Goal: Transaction & Acquisition: Purchase product/service

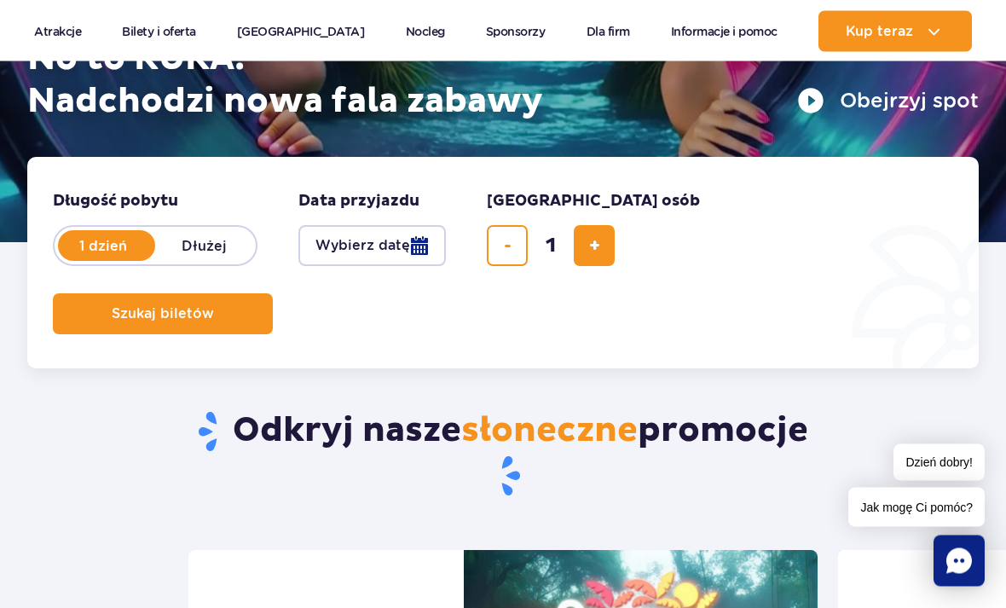
scroll to position [327, 0]
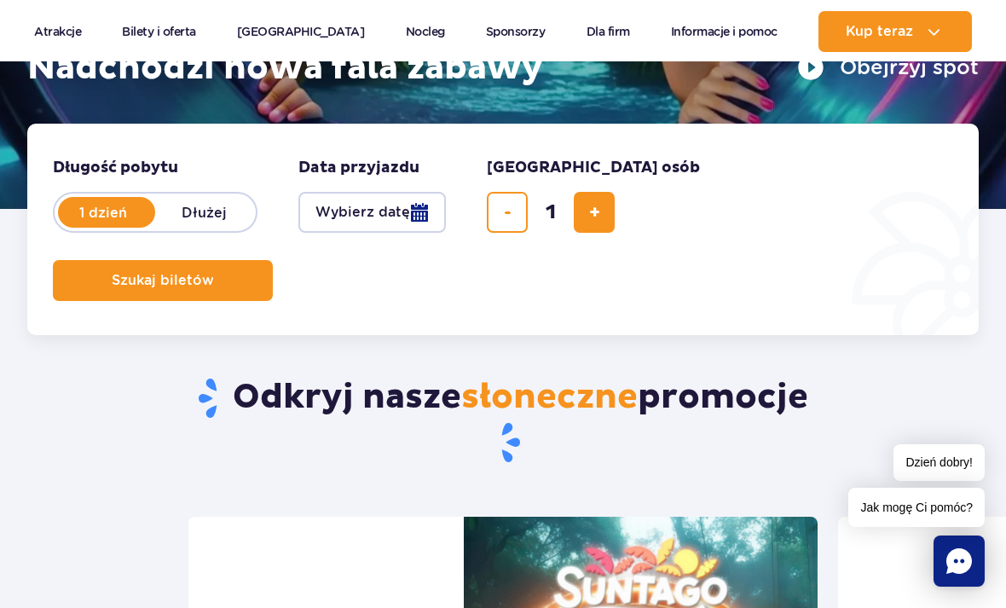
click at [413, 214] on button "Wybierz datę" at bounding box center [373, 212] width 148 height 41
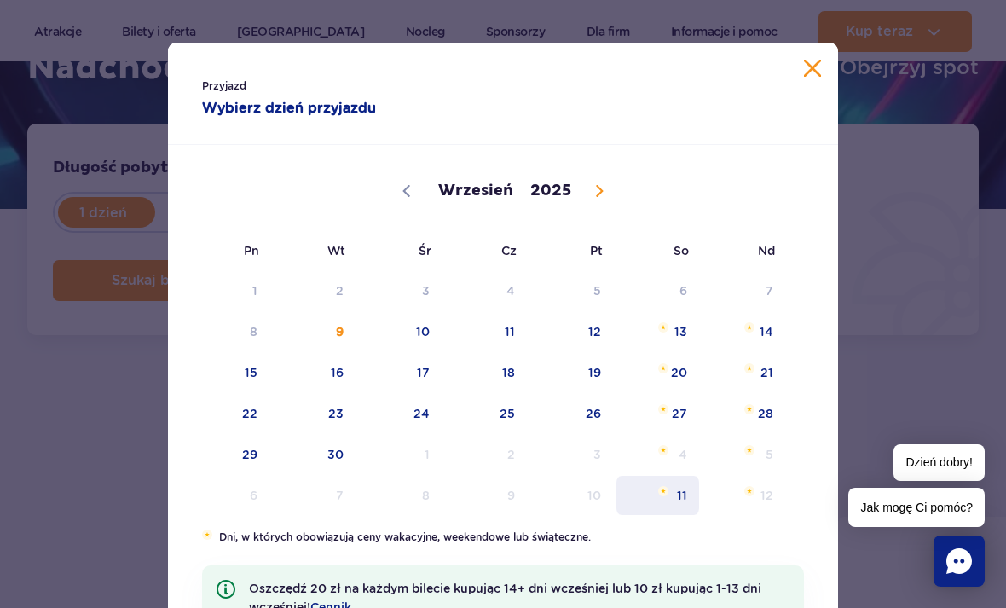
click at [678, 487] on span "11" at bounding box center [658, 495] width 86 height 39
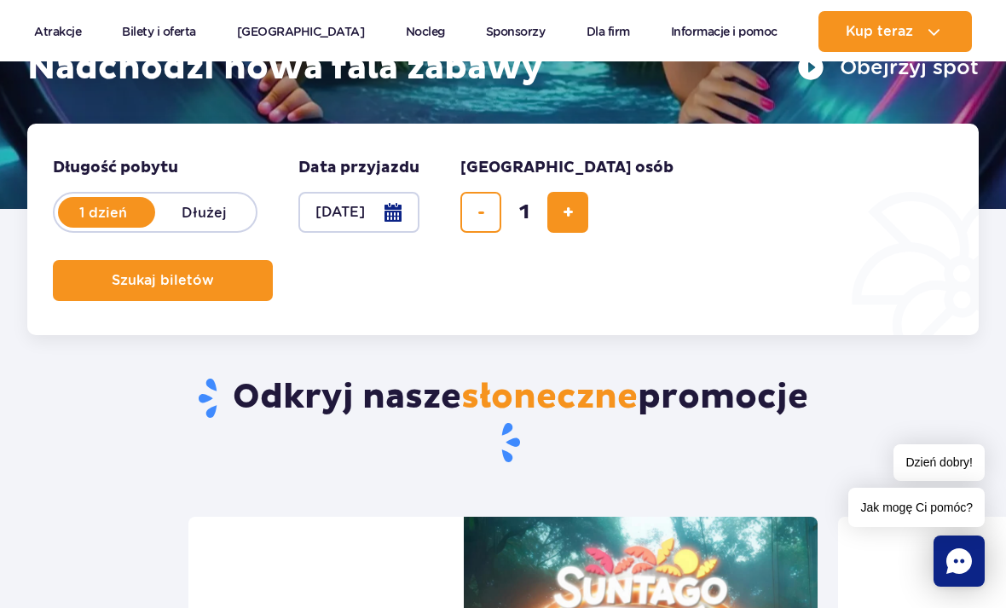
click at [393, 217] on button "11.10.25" at bounding box center [359, 212] width 121 height 41
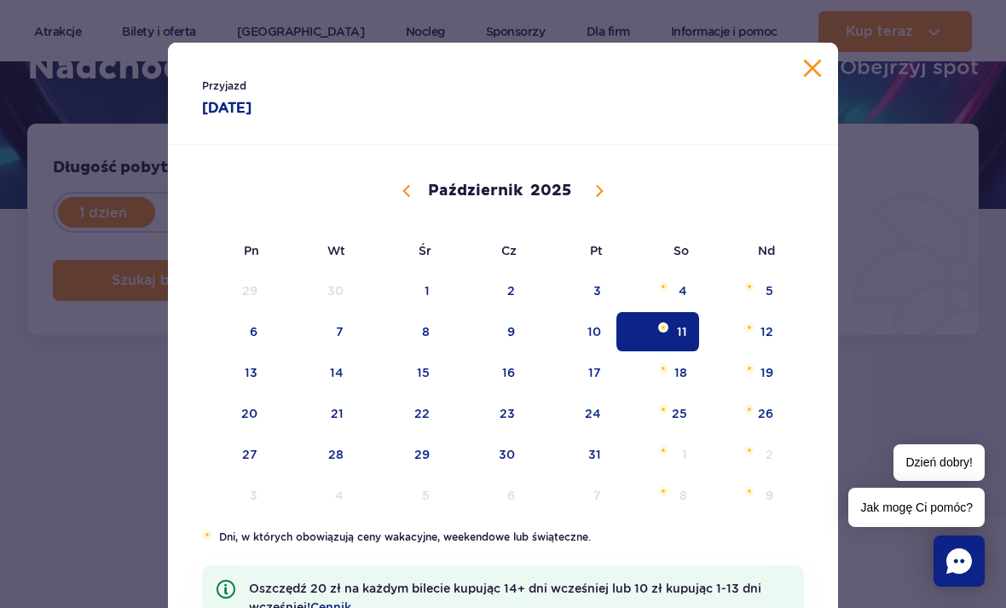
click at [413, 204] on span at bounding box center [406, 191] width 29 height 29
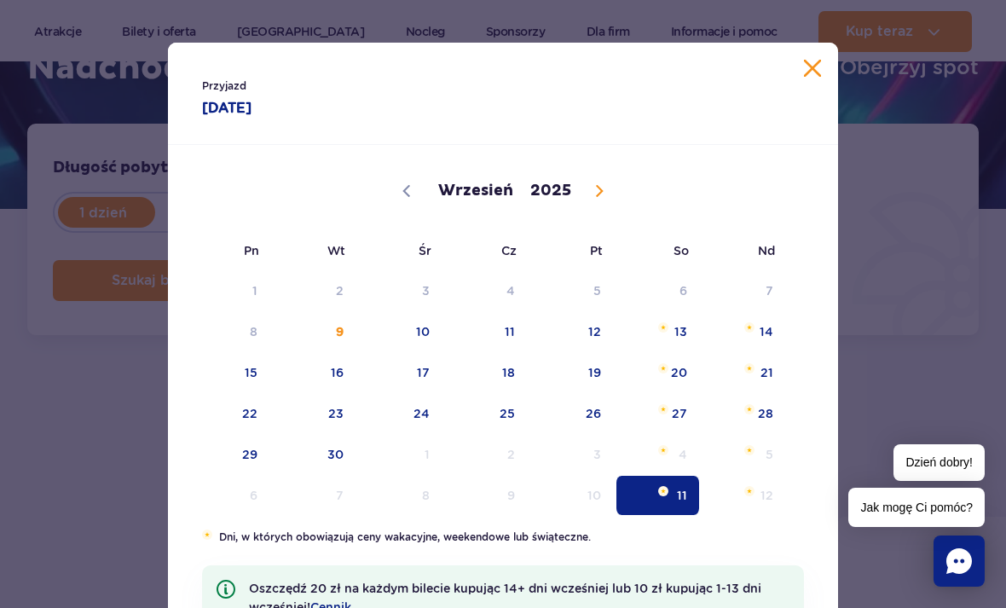
click at [602, 182] on span at bounding box center [599, 191] width 29 height 29
select select "9"
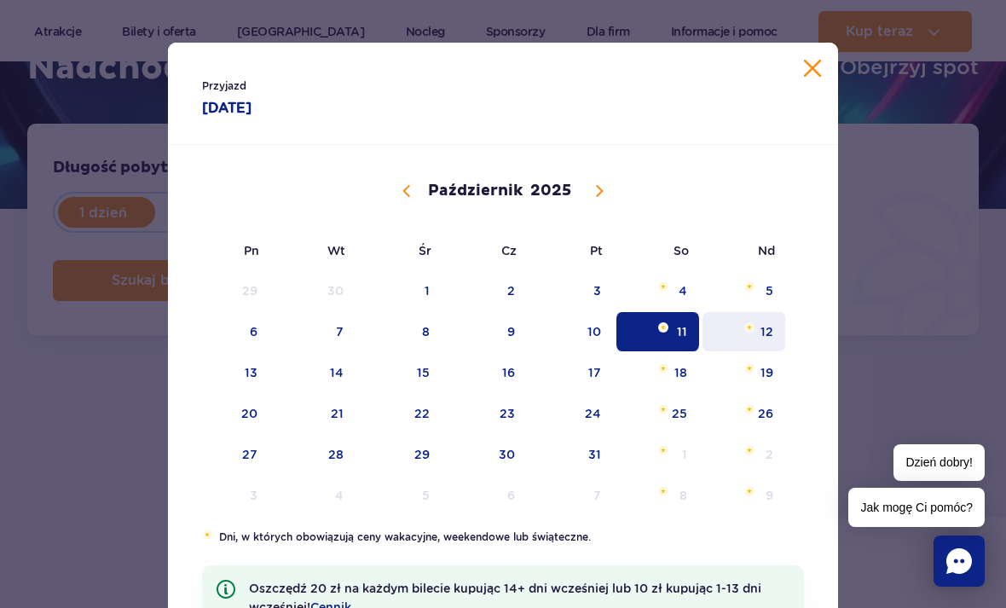
click at [770, 333] on span "12" at bounding box center [744, 331] width 86 height 39
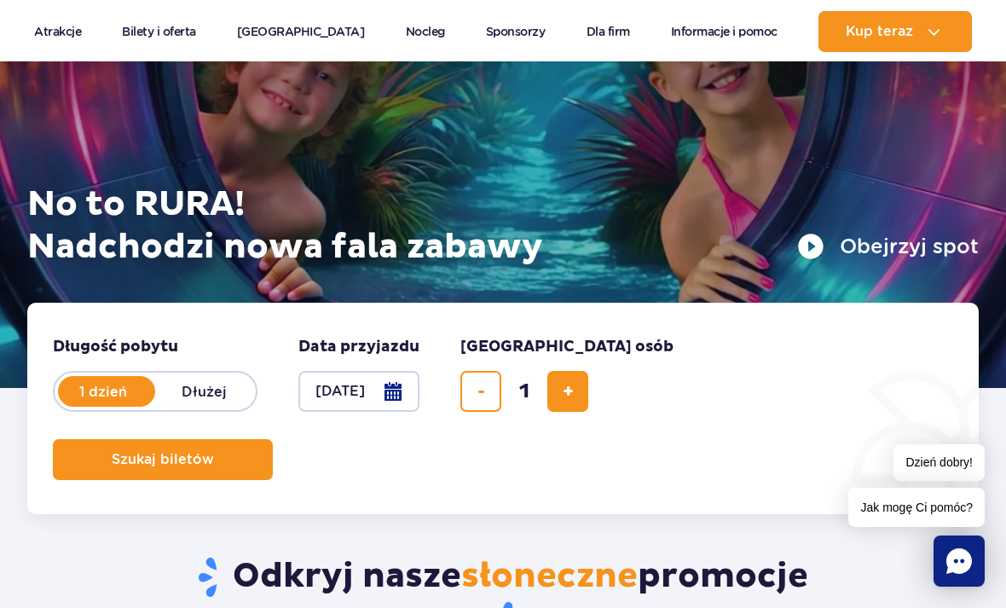
scroll to position [169, 0]
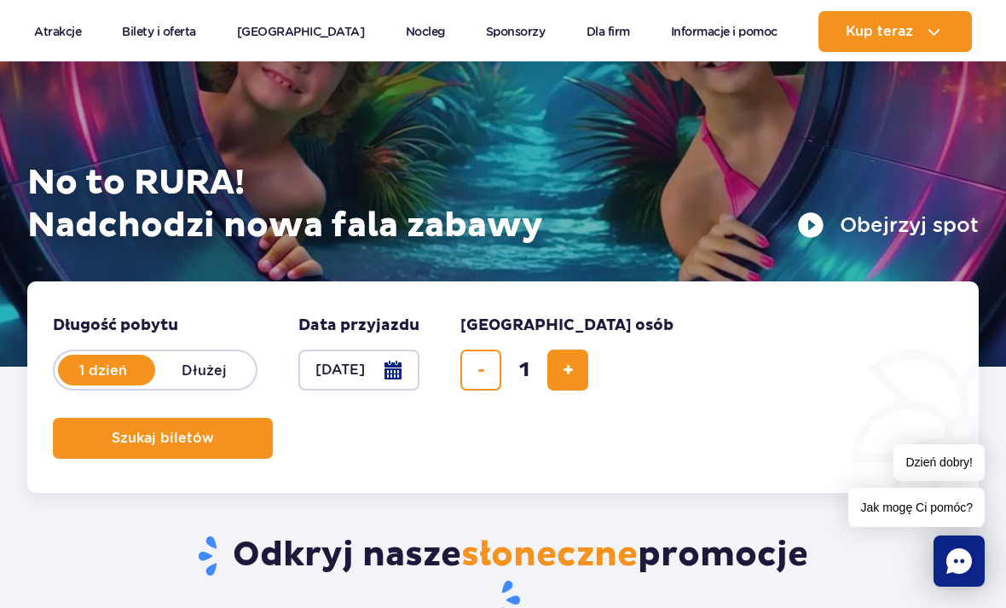
click at [576, 373] on button "dodaj bilet" at bounding box center [568, 370] width 41 height 41
type input "2"
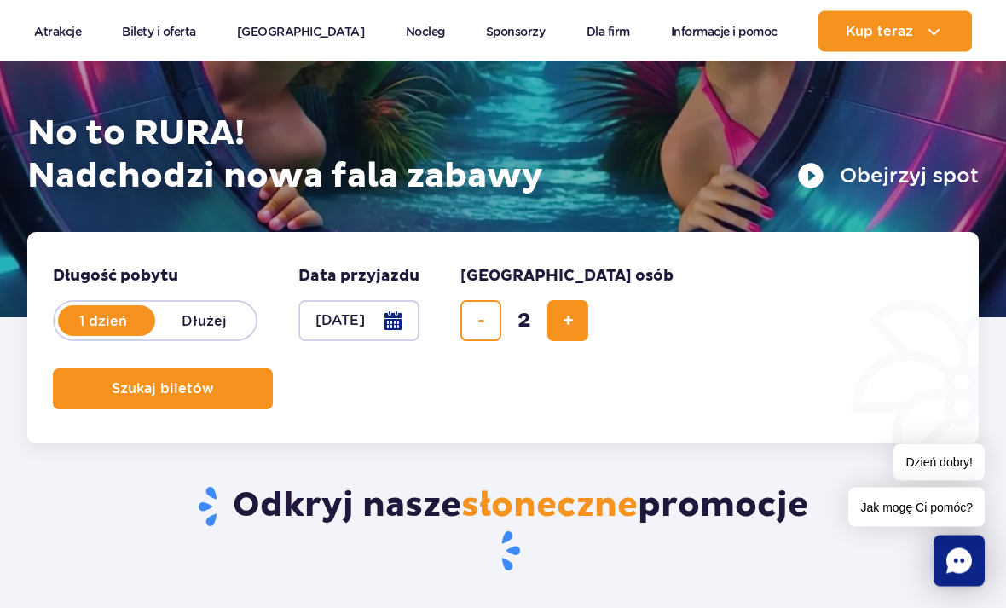
scroll to position [216, 0]
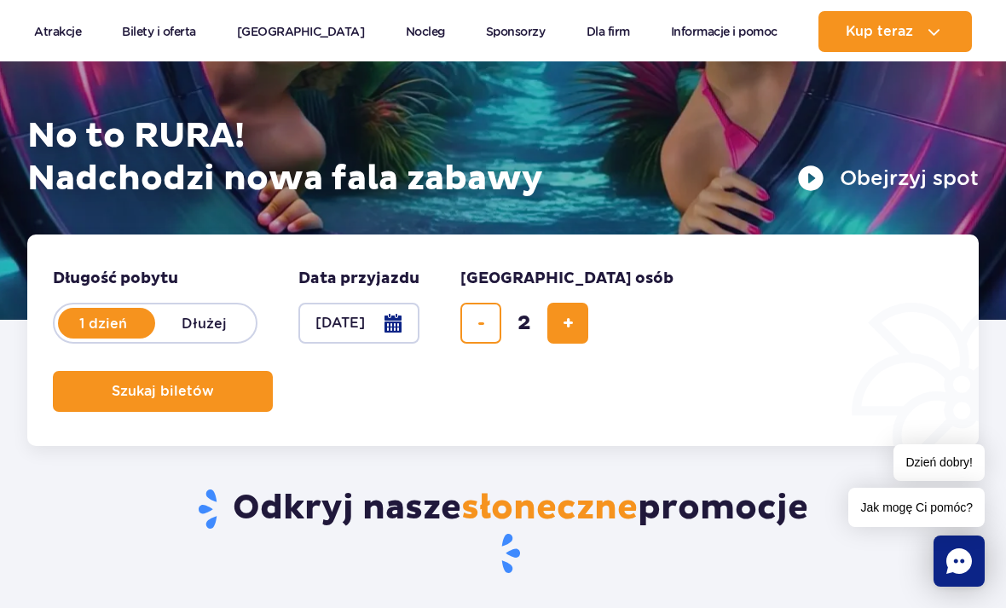
click at [230, 397] on button "Szukaj biletów" at bounding box center [163, 391] width 220 height 41
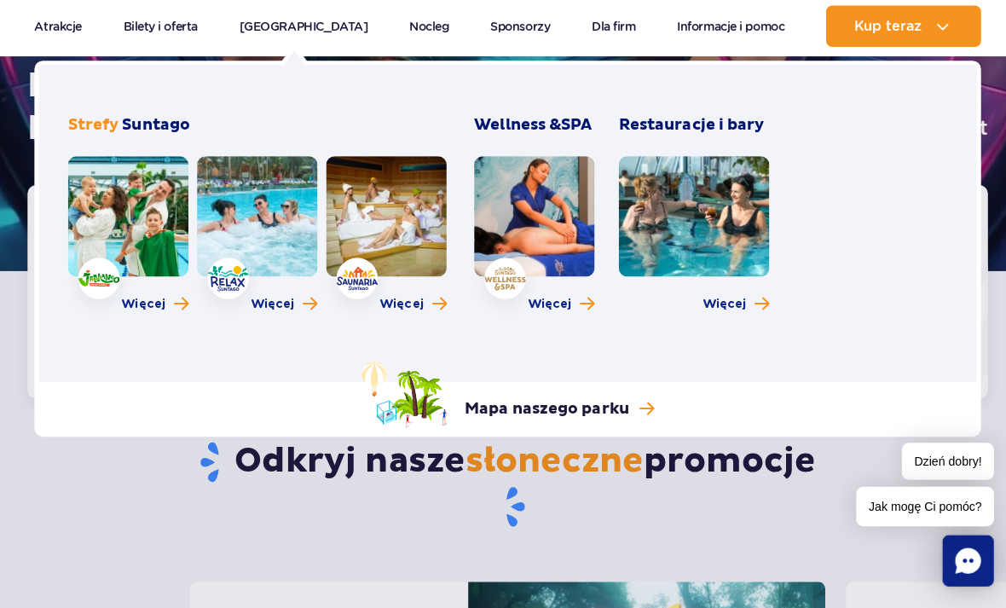
click at [273, 252] on link at bounding box center [254, 219] width 119 height 119
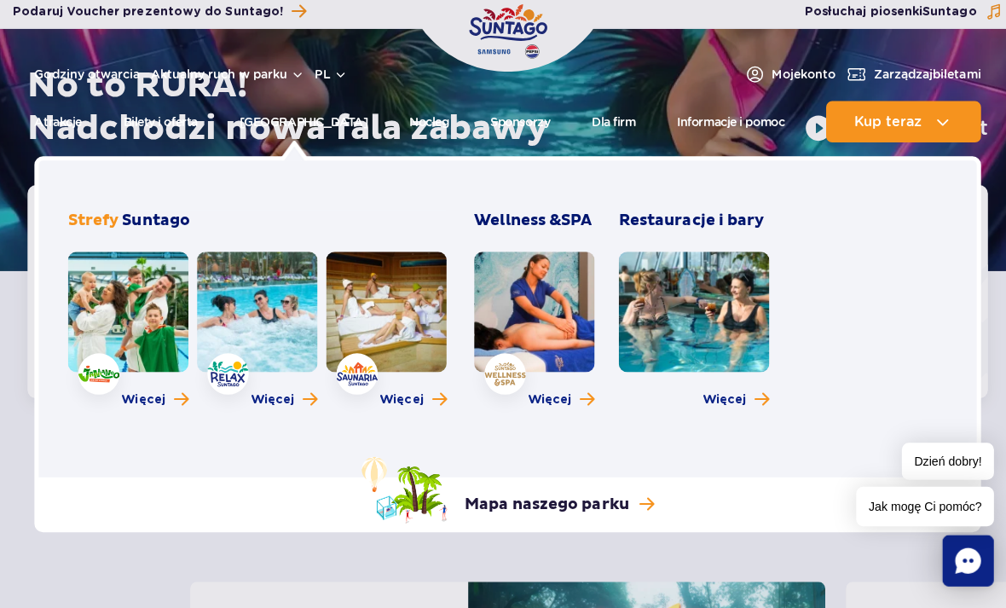
scroll to position [259, 0]
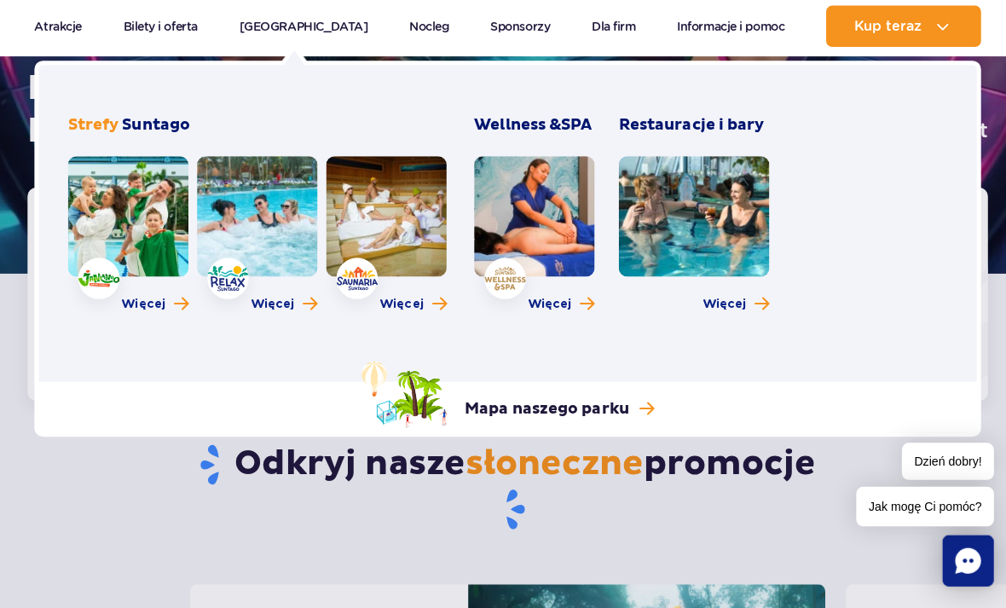
click at [137, 230] on link at bounding box center [126, 219] width 119 height 119
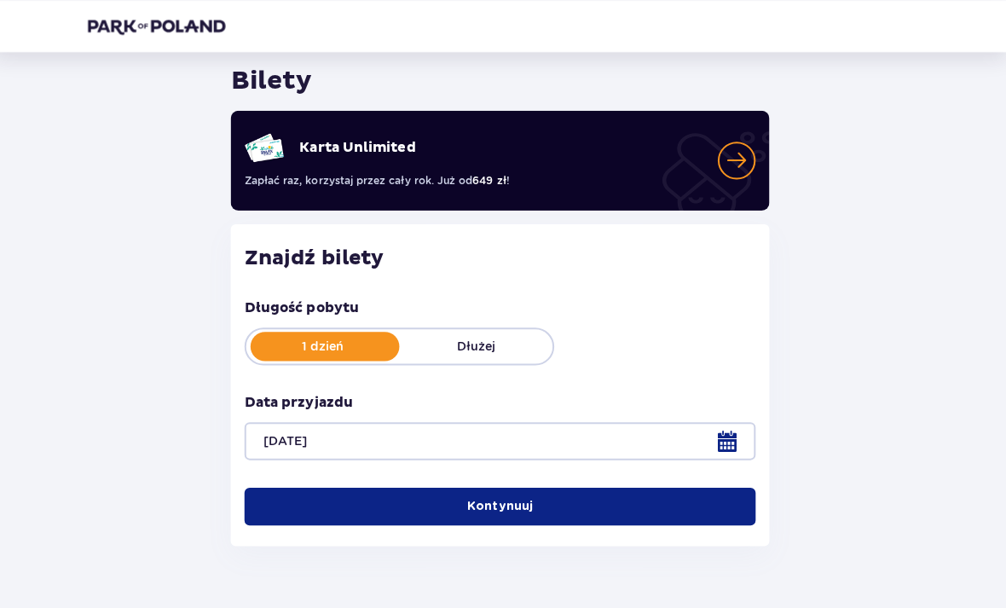
scroll to position [56, 0]
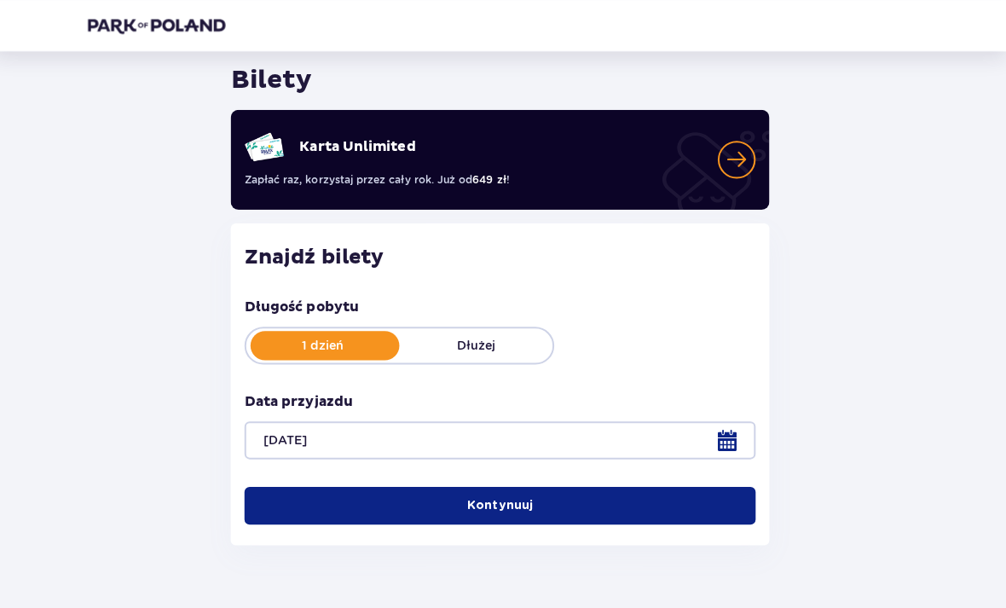
click at [593, 513] on button "Kontynuuj" at bounding box center [503, 502] width 507 height 38
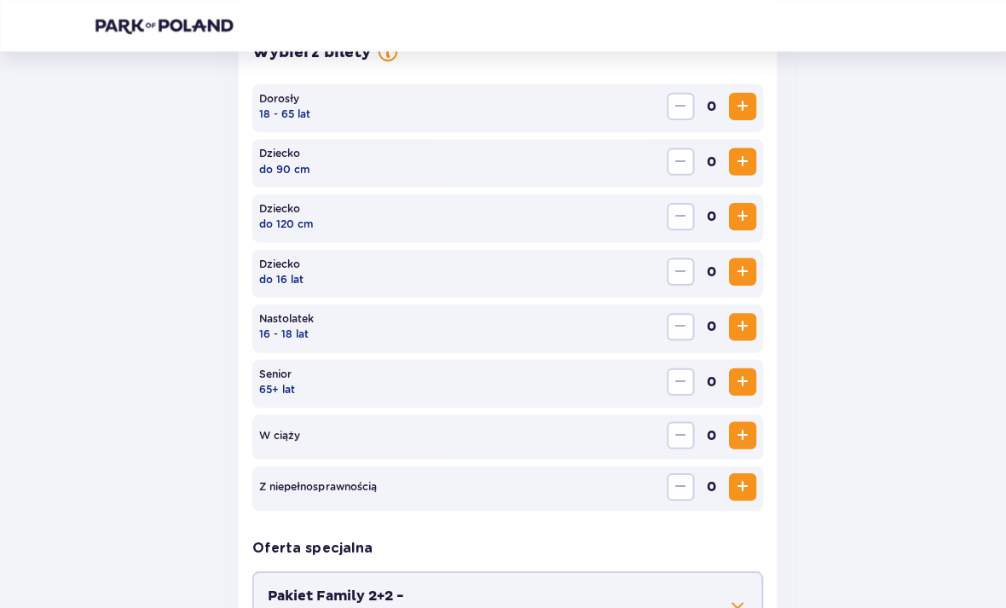
scroll to position [525, 0]
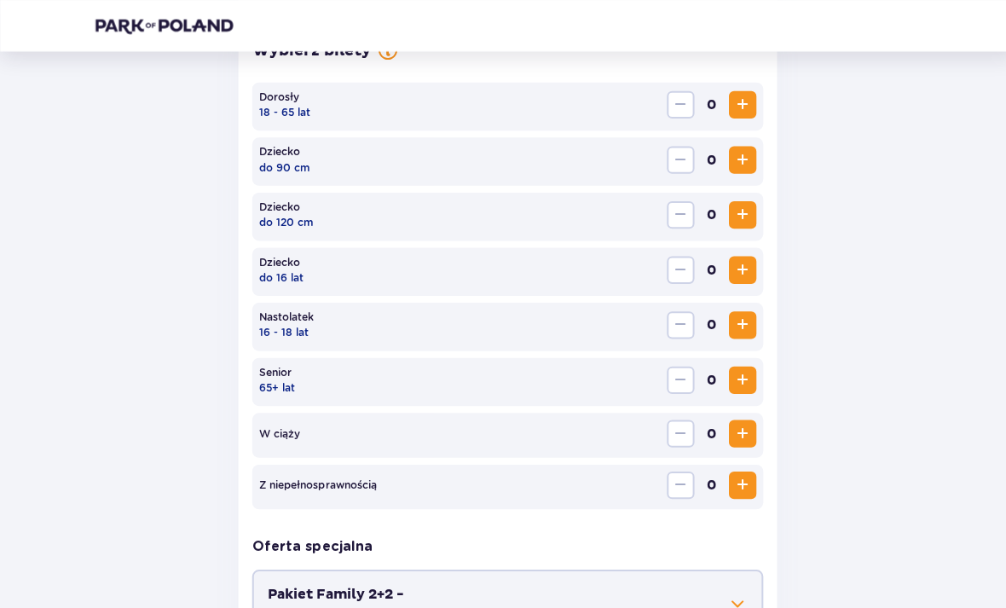
click at [736, 328] on span "Increase" at bounding box center [736, 322] width 20 height 20
click at [739, 102] on span "Increase" at bounding box center [736, 104] width 20 height 20
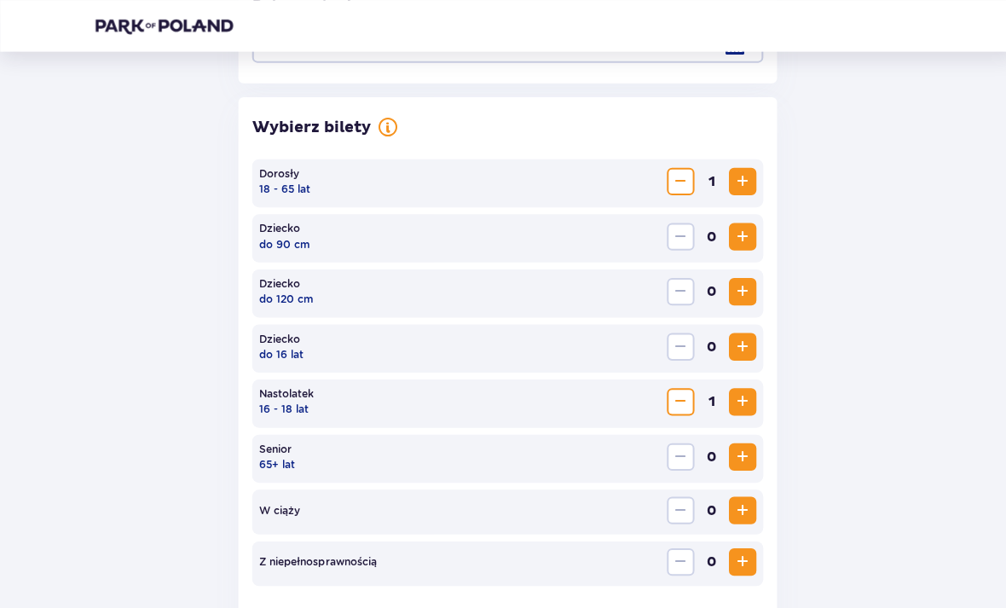
click at [669, 400] on span "Decrease" at bounding box center [674, 398] width 20 height 20
click at [739, 179] on span "Increase" at bounding box center [736, 180] width 20 height 20
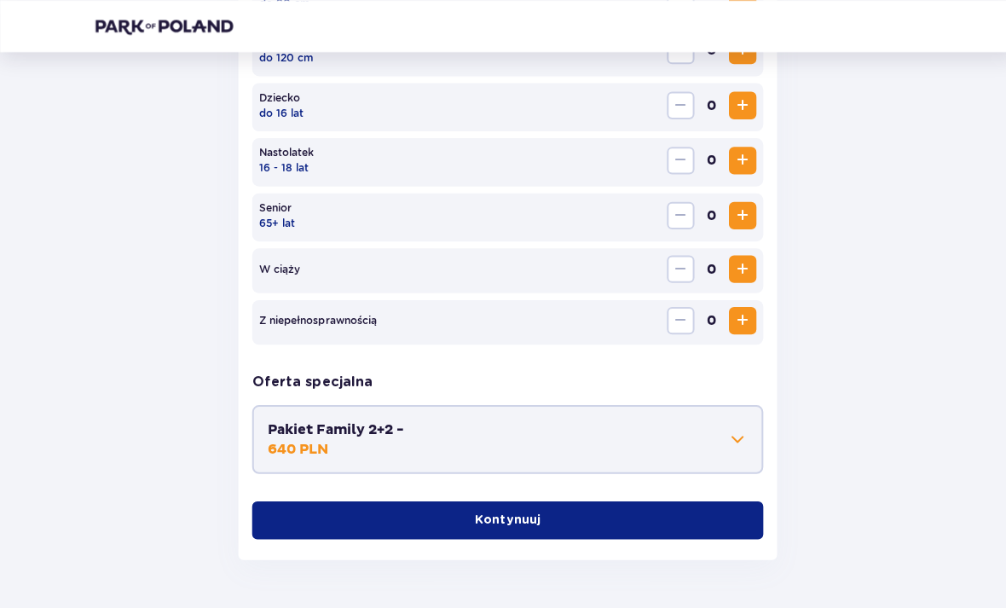
click at [632, 521] on button "Kontynuuj" at bounding box center [503, 515] width 507 height 38
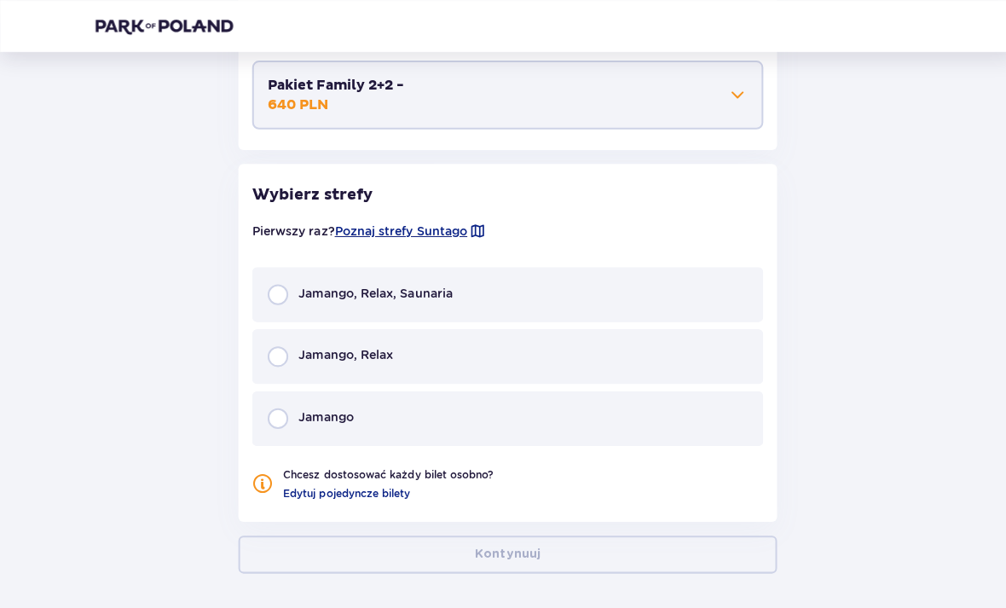
scroll to position [1044, 0]
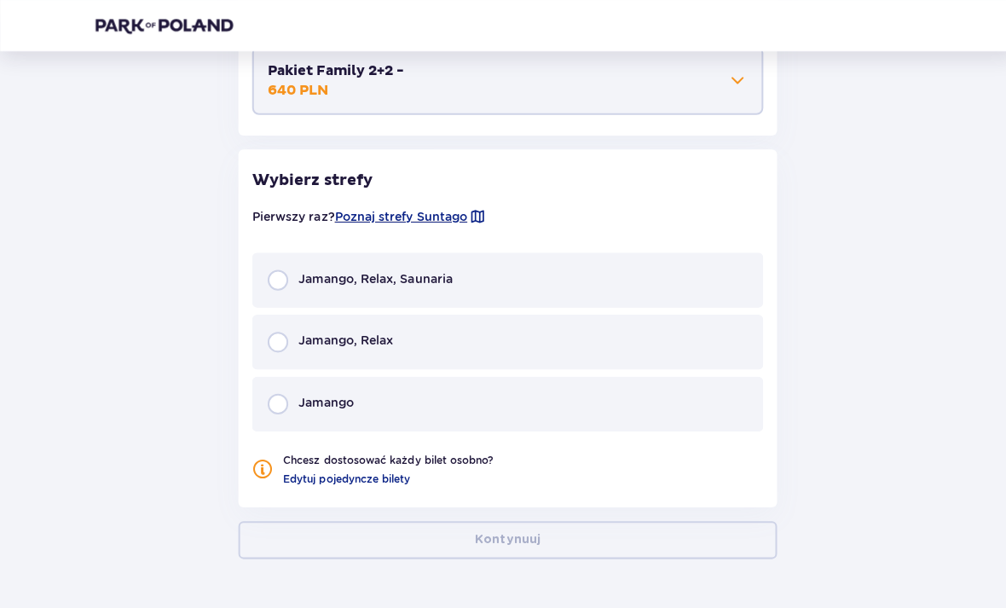
click at [483, 401] on div "Jamango" at bounding box center [503, 401] width 507 height 55
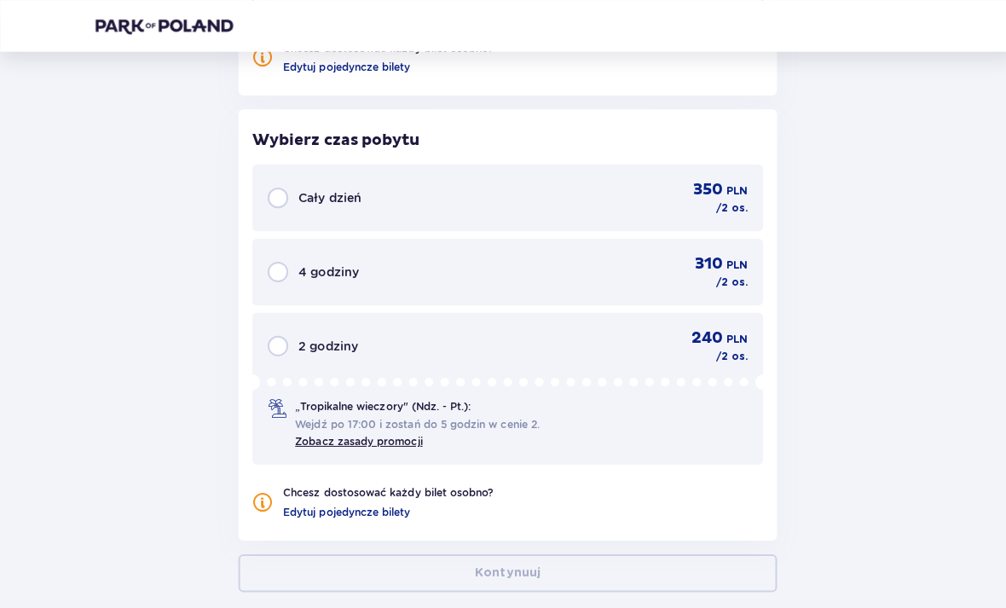
scroll to position [1485, 0]
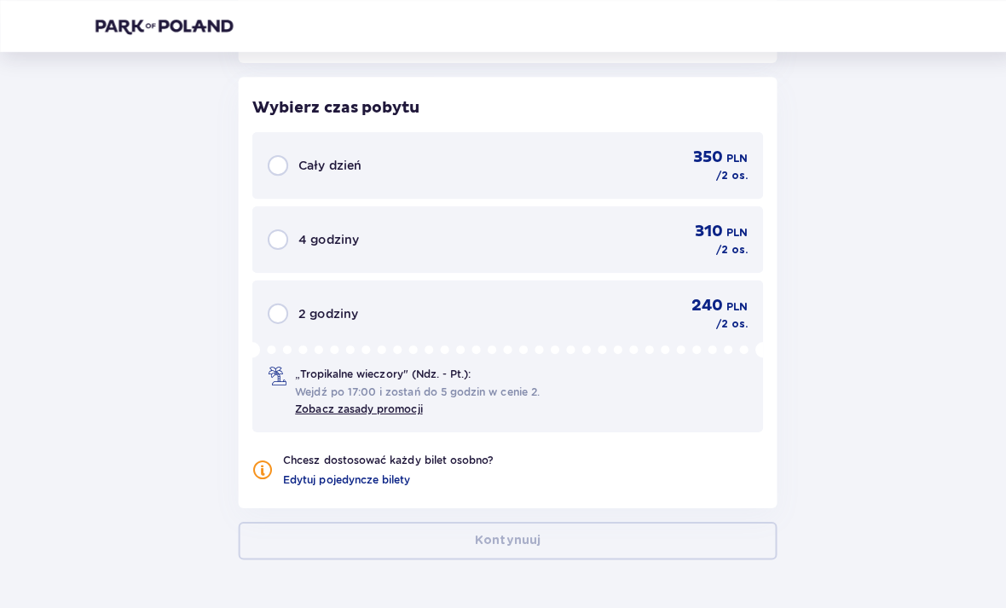
click at [678, 313] on div "240 PLN / 2 os." at bounding box center [702, 311] width 77 height 36
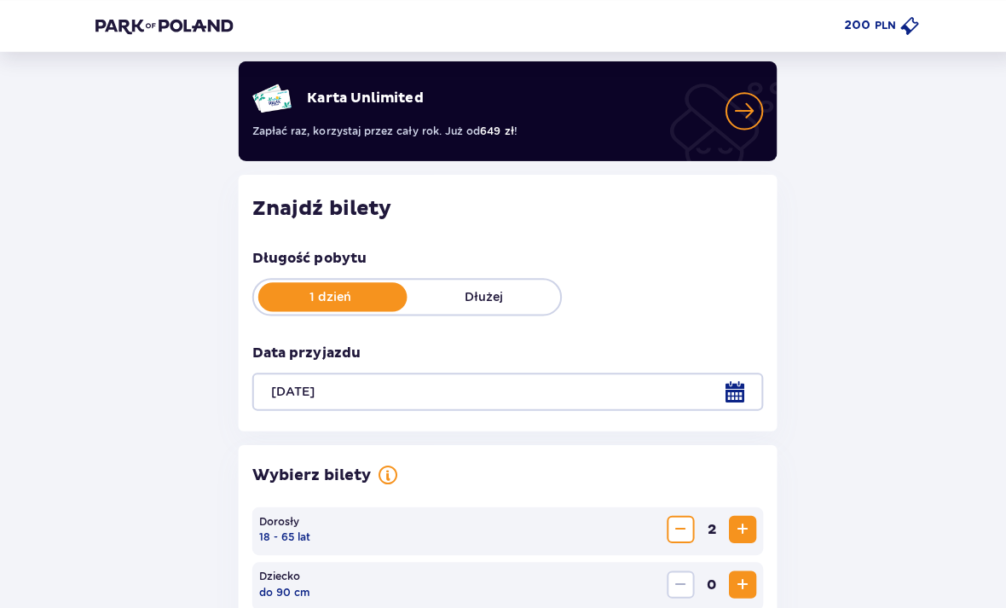
scroll to position [0, 0]
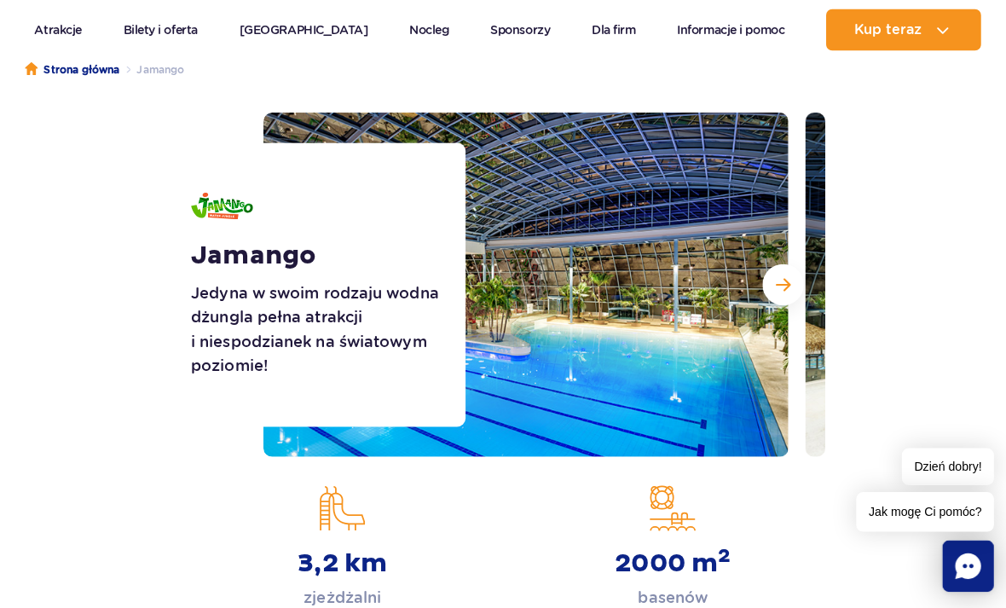
scroll to position [166, 0]
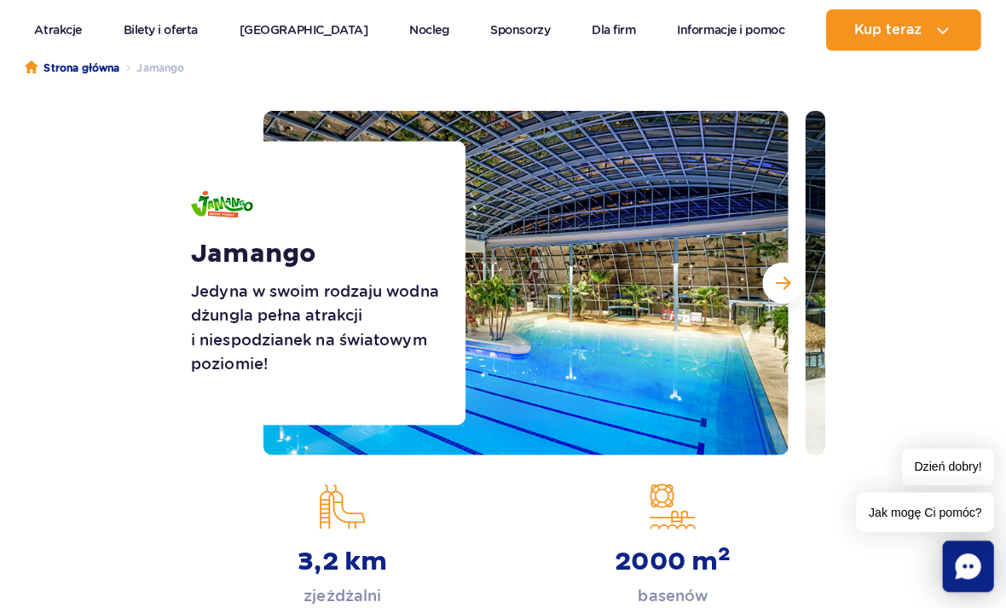
click at [762, 283] on button "Następny slajd" at bounding box center [776, 280] width 41 height 41
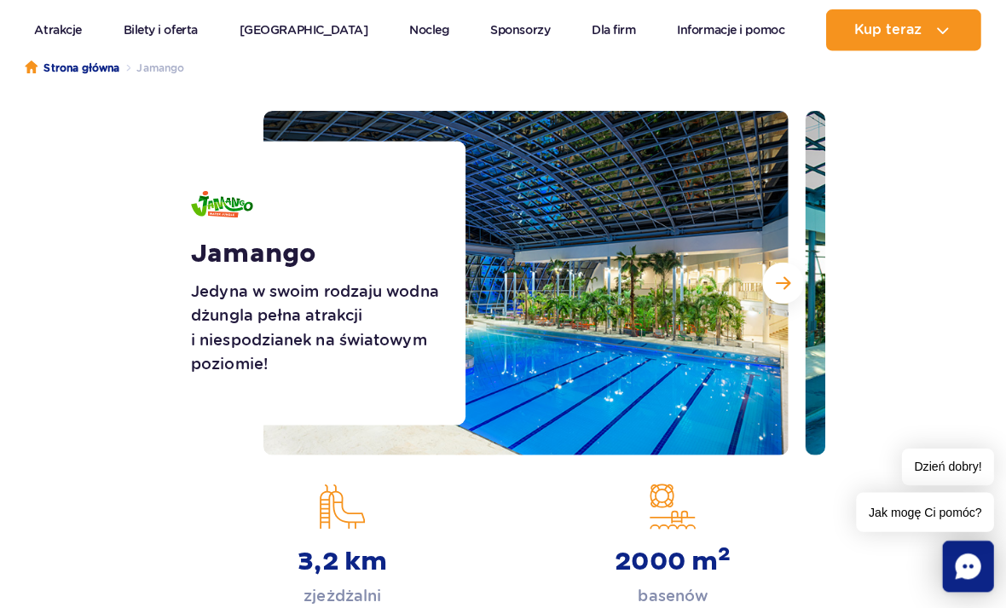
click at [778, 279] on span "Następny slajd" at bounding box center [776, 280] width 14 height 15
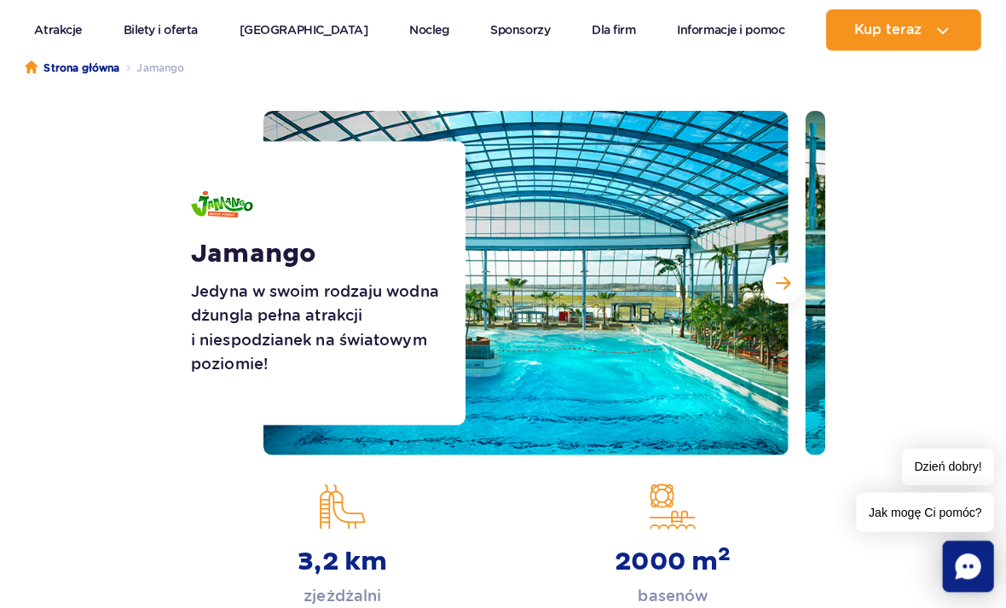
click at [770, 281] on span "Następny slajd" at bounding box center [776, 280] width 14 height 15
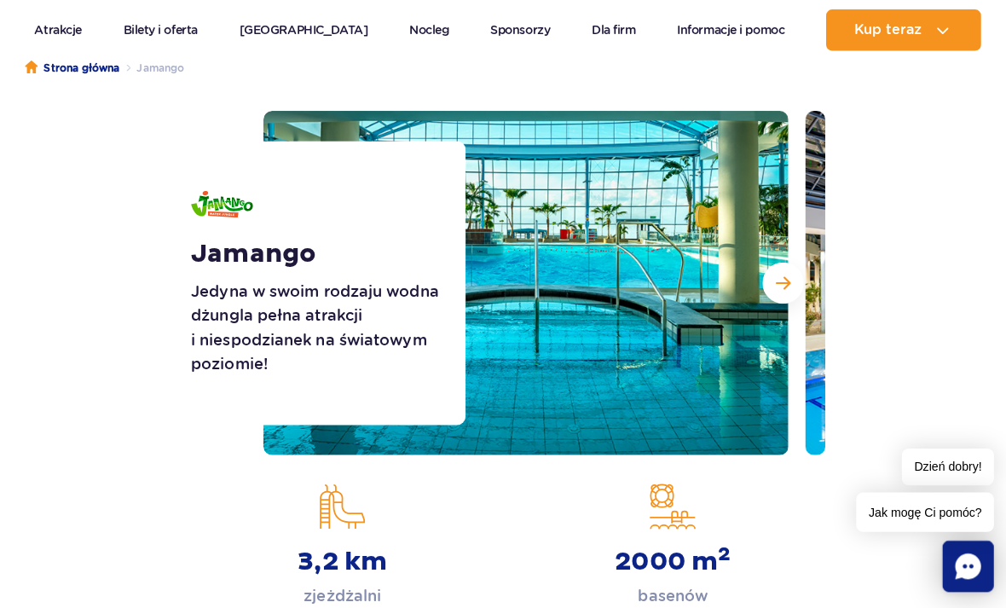
click at [763, 284] on button "Następny slajd" at bounding box center [776, 280] width 41 height 41
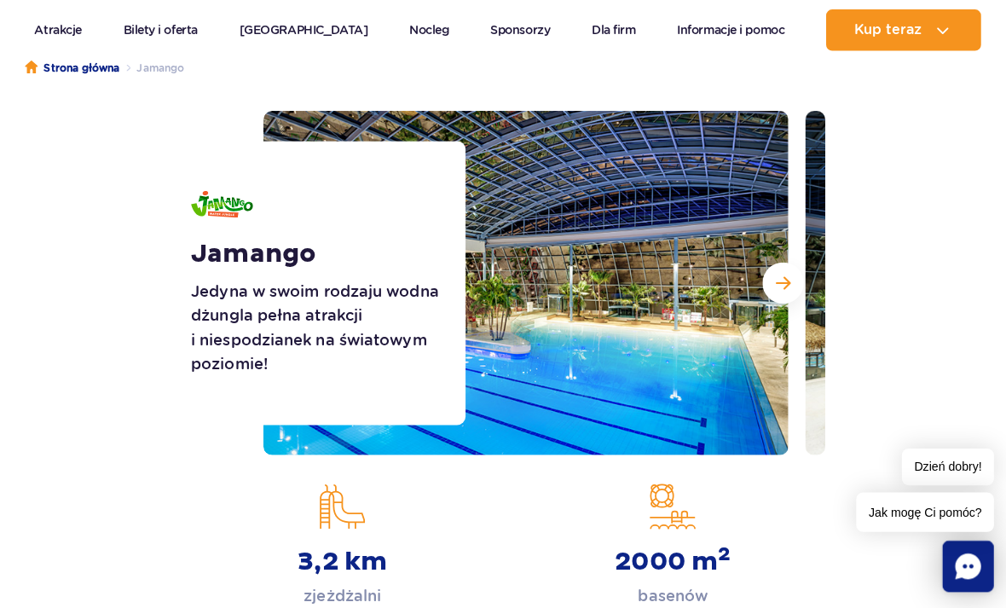
click at [771, 278] on span "Następny slajd" at bounding box center [776, 280] width 14 height 15
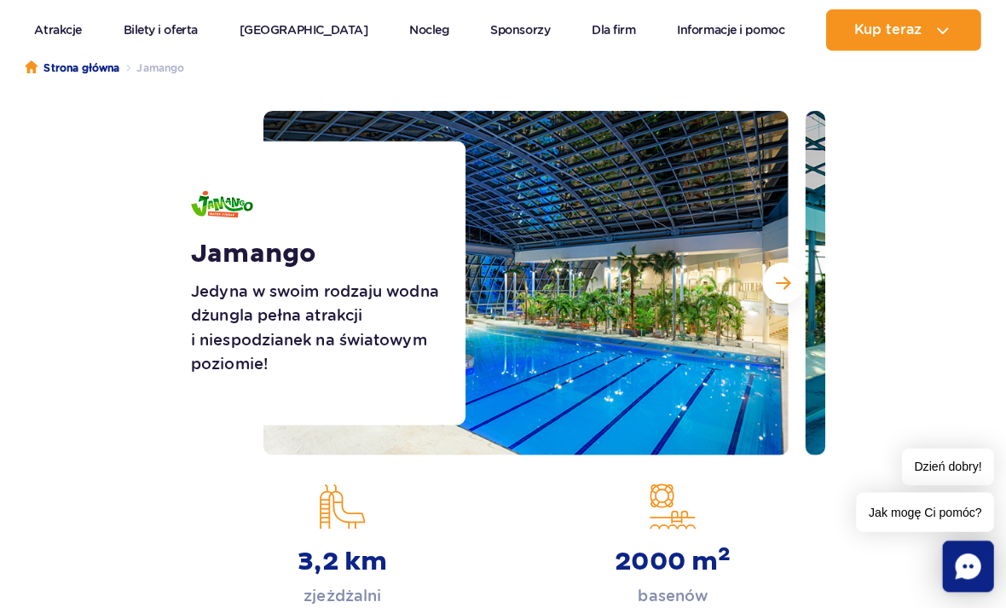
click at [774, 277] on span "Następny slajd" at bounding box center [776, 280] width 14 height 15
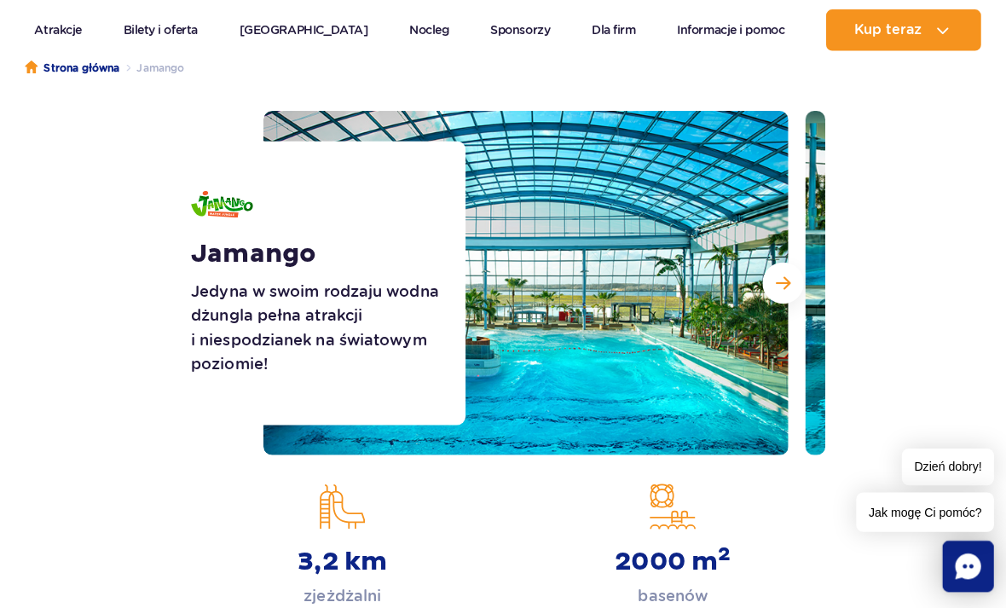
click at [774, 277] on span "Następny slajd" at bounding box center [776, 280] width 14 height 15
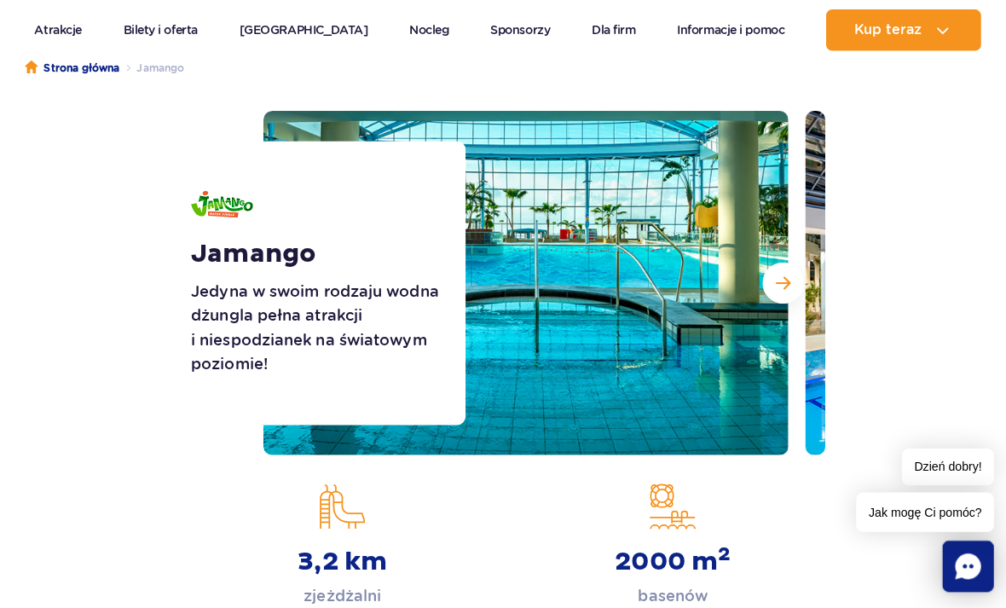
click at [774, 277] on span "Następny slajd" at bounding box center [776, 280] width 14 height 15
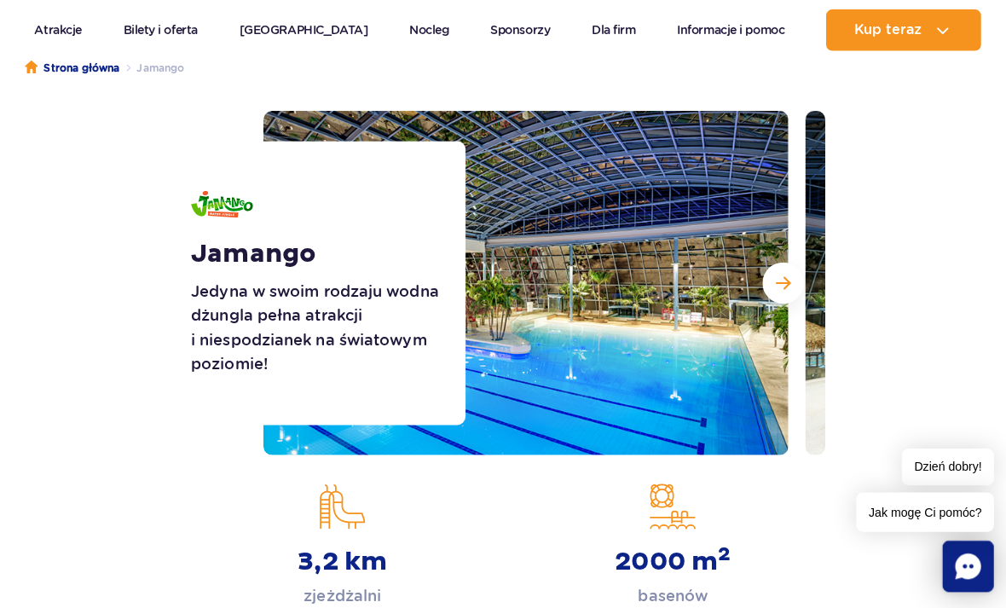
click at [775, 276] on span "Następny slajd" at bounding box center [776, 280] width 14 height 15
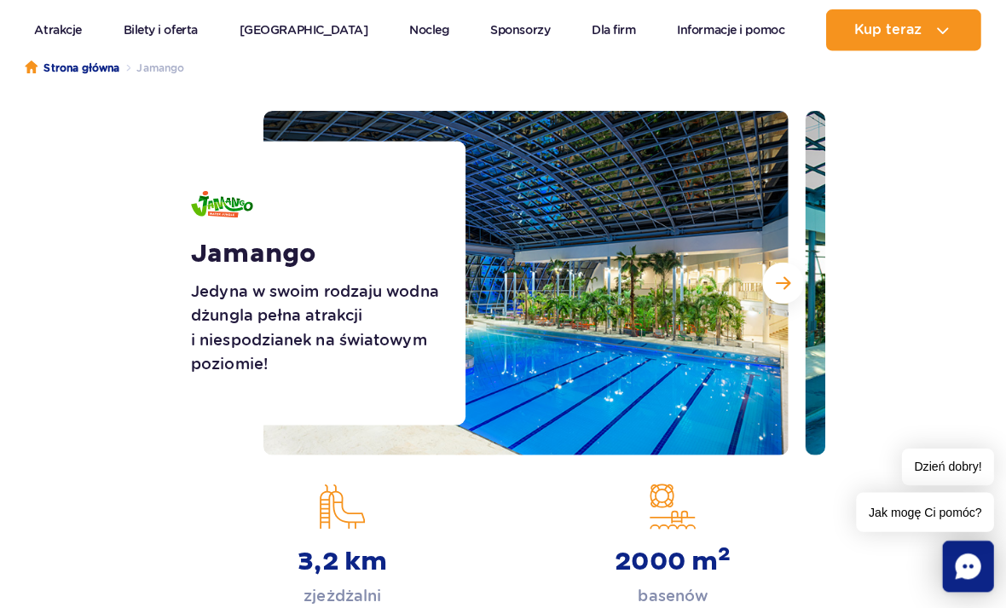
click at [775, 276] on span "Następny slajd" at bounding box center [776, 280] width 14 height 15
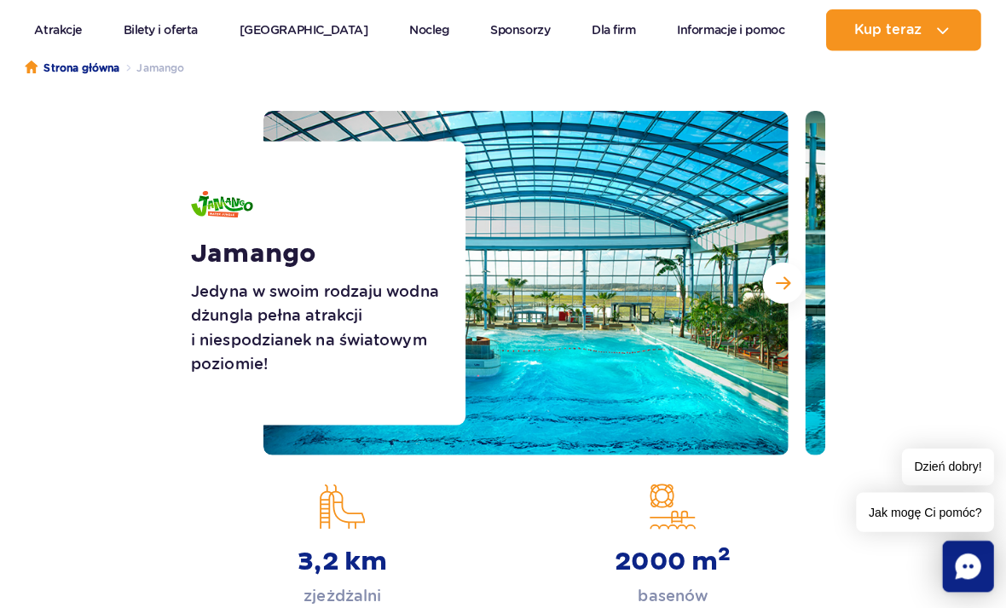
click at [774, 277] on span "Następny slajd" at bounding box center [776, 280] width 14 height 15
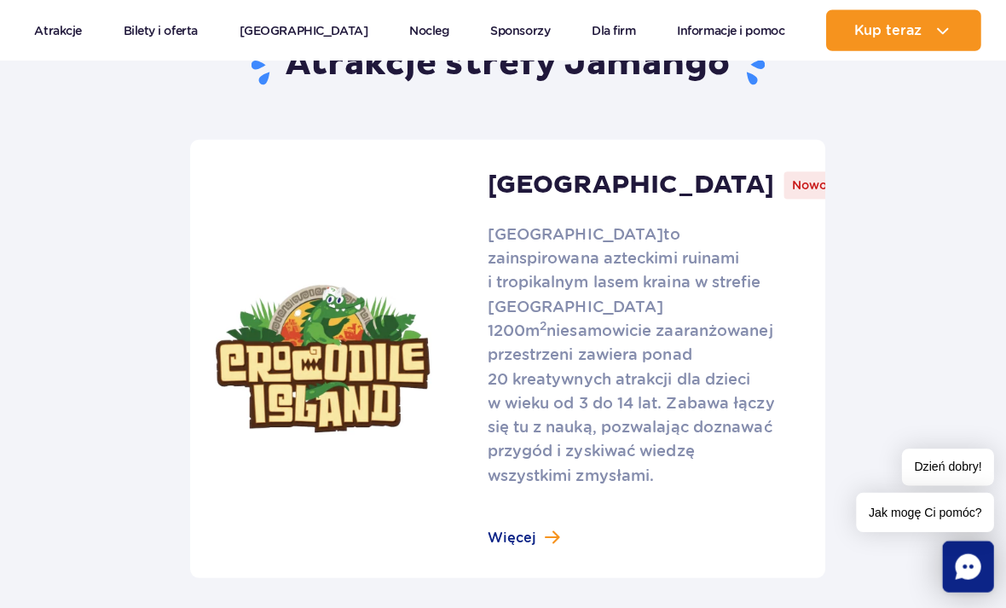
scroll to position [1117, 0]
click at [534, 511] on link at bounding box center [502, 356] width 629 height 434
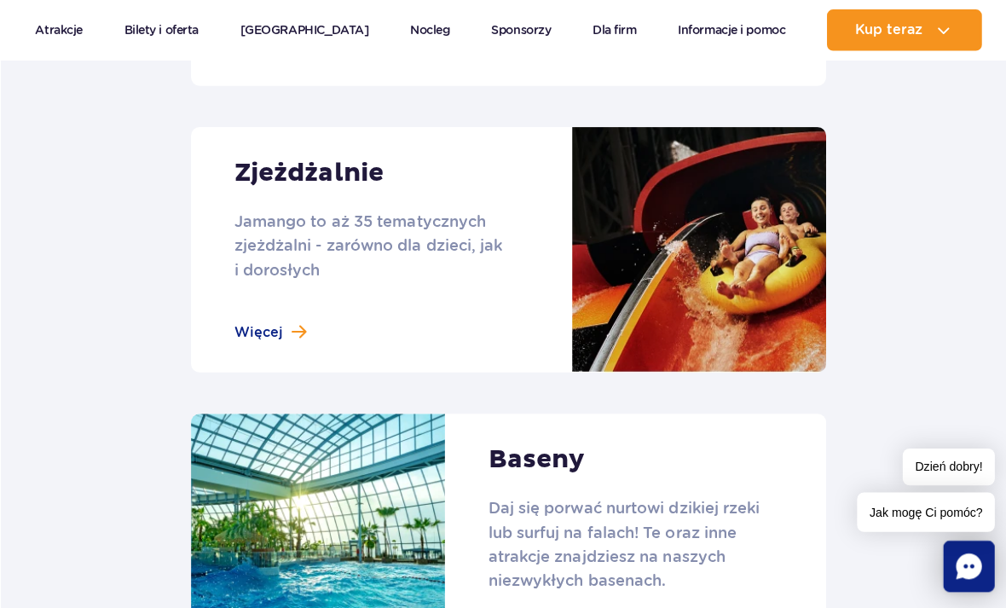
scroll to position [1604, 0]
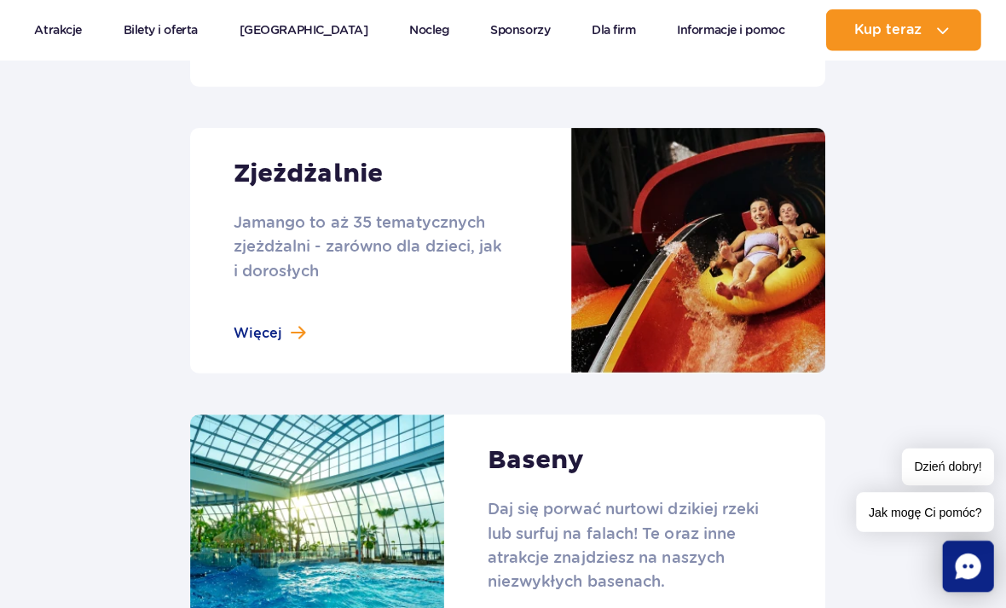
click at [262, 310] on link at bounding box center [502, 248] width 629 height 243
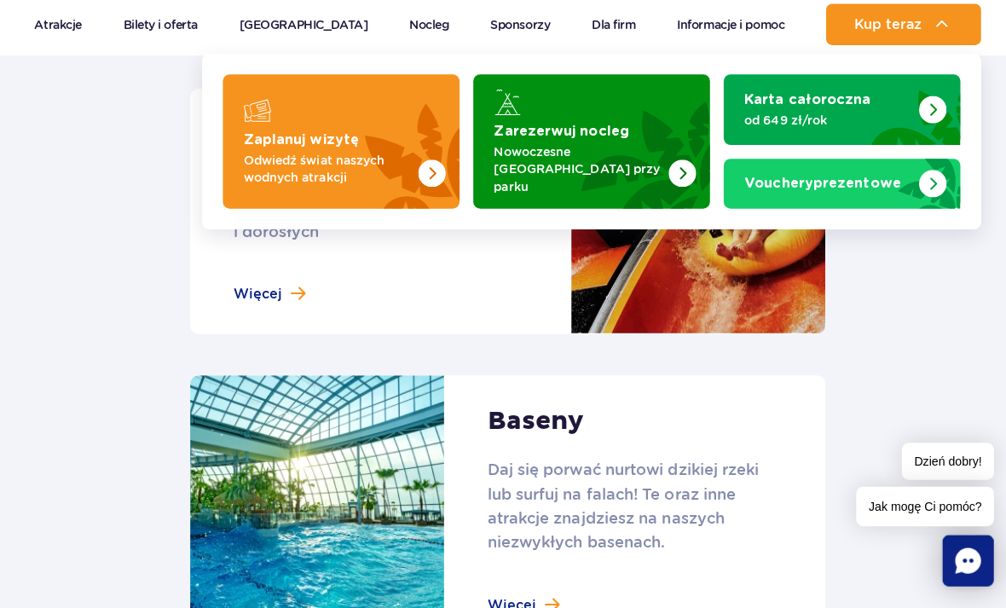
click at [409, 155] on img "Zaplanuj wizytę" at bounding box center [388, 145] width 136 height 133
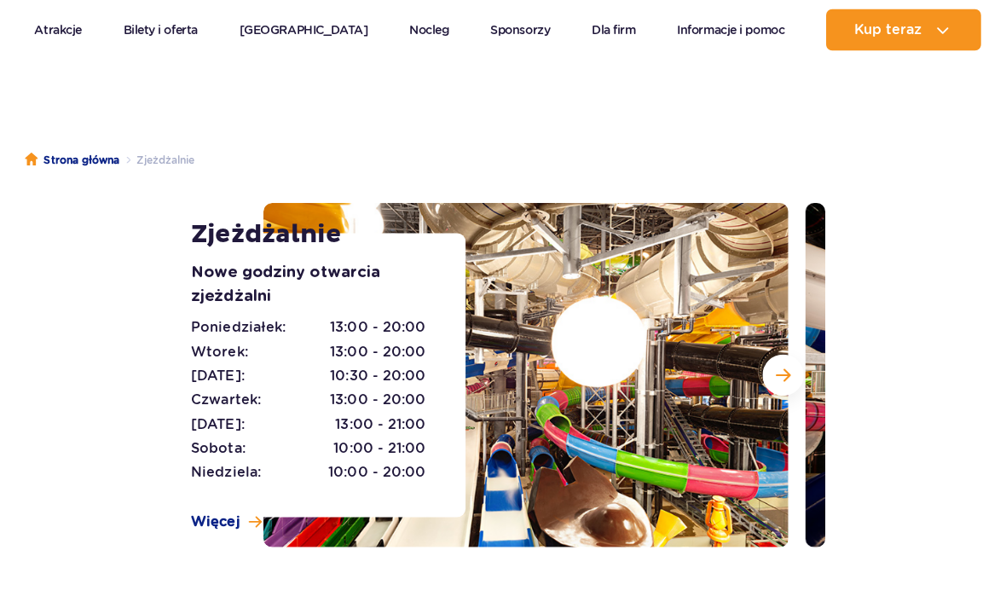
scroll to position [79, 0]
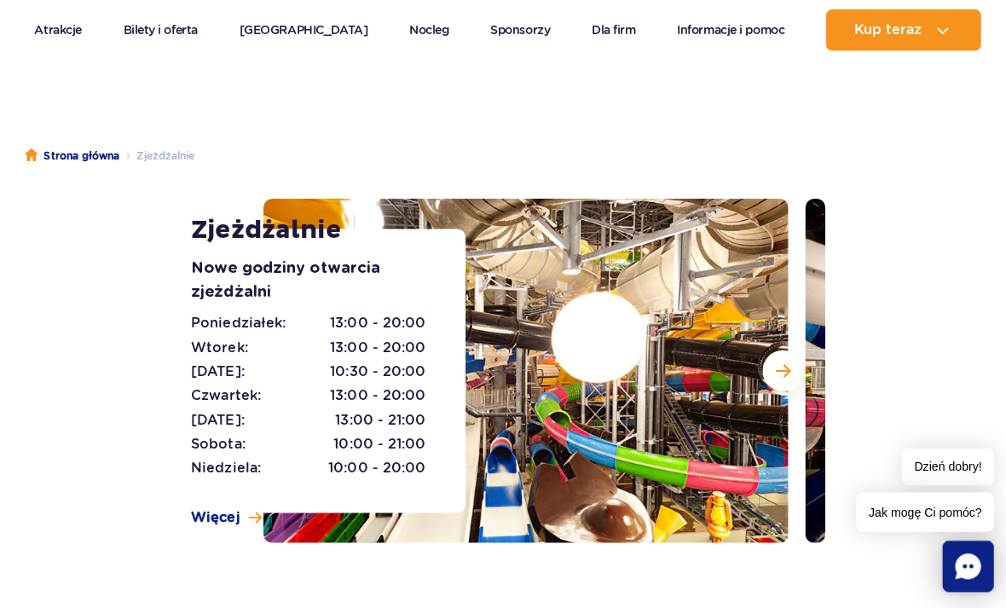
click at [774, 370] on span "Następny slajd" at bounding box center [776, 367] width 14 height 15
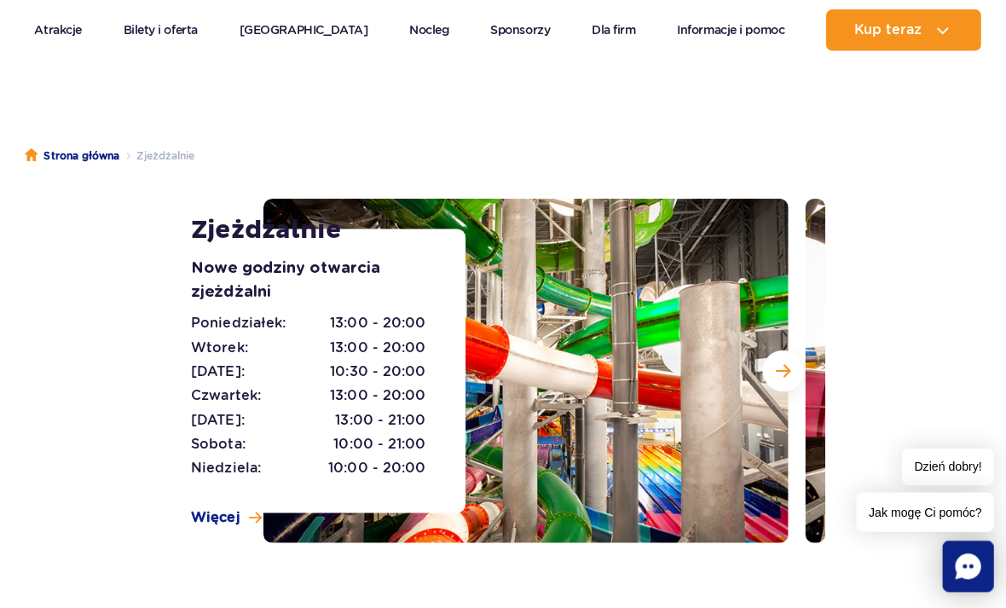
click at [775, 372] on span "Następny slajd" at bounding box center [776, 367] width 14 height 15
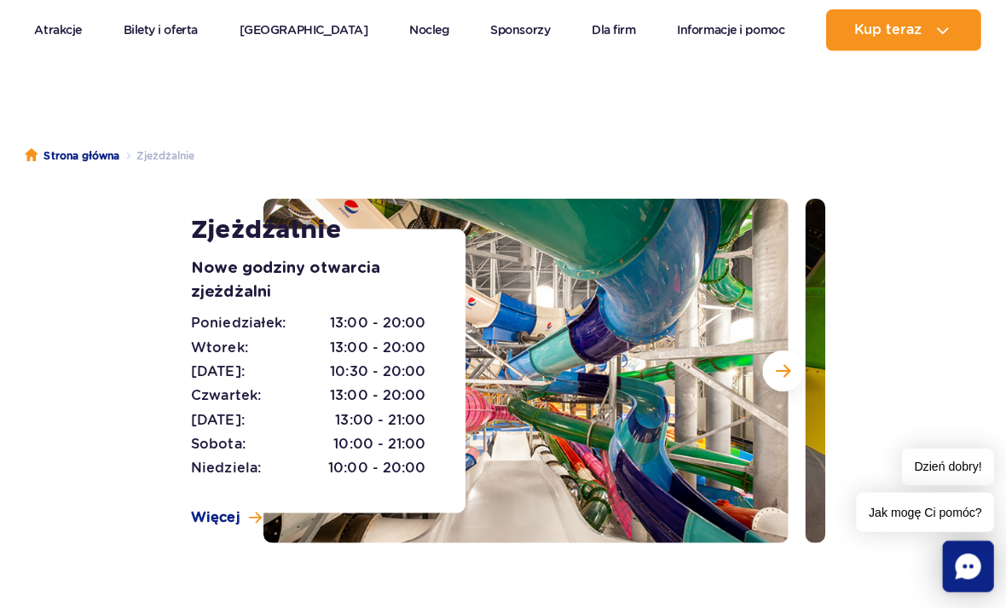
click at [774, 371] on span "Następny slajd" at bounding box center [776, 367] width 14 height 15
click at [773, 381] on button "Następny slajd" at bounding box center [776, 367] width 41 height 41
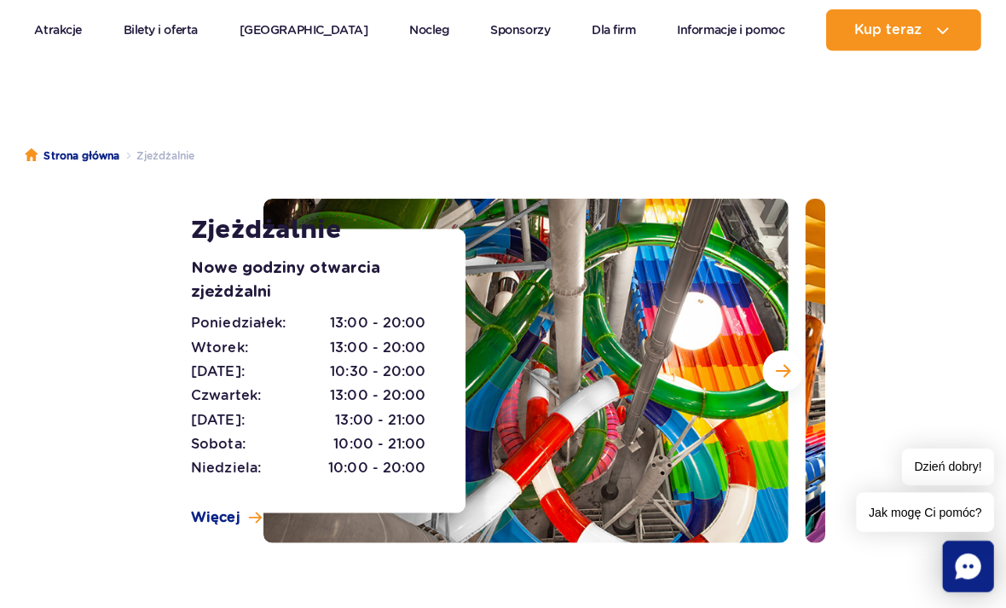
click at [772, 381] on button "Następny slajd" at bounding box center [776, 367] width 41 height 41
click at [769, 368] on span "Następny slajd" at bounding box center [776, 367] width 14 height 15
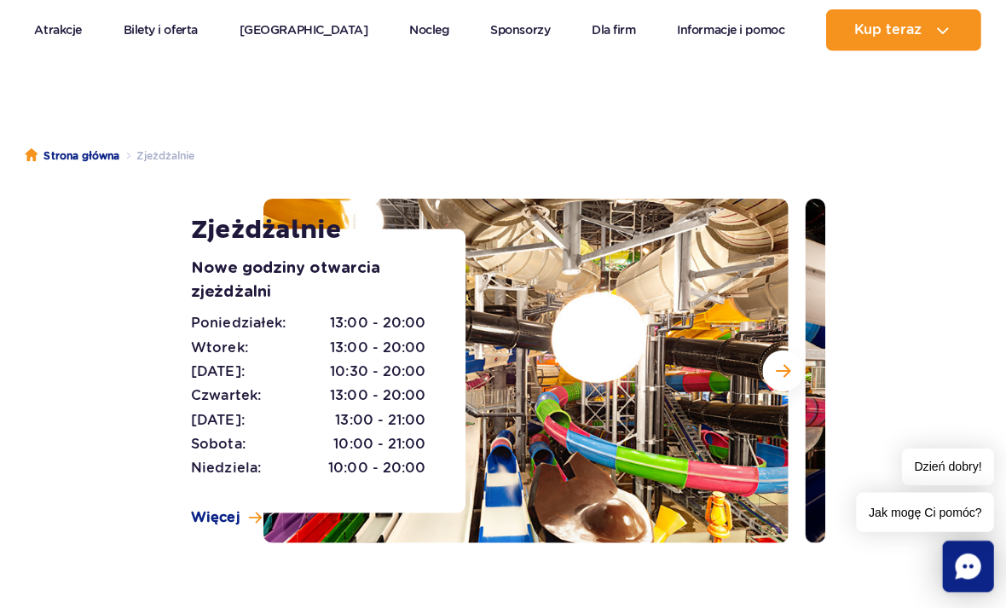
click at [769, 367] on span "Następny slajd" at bounding box center [776, 367] width 14 height 15
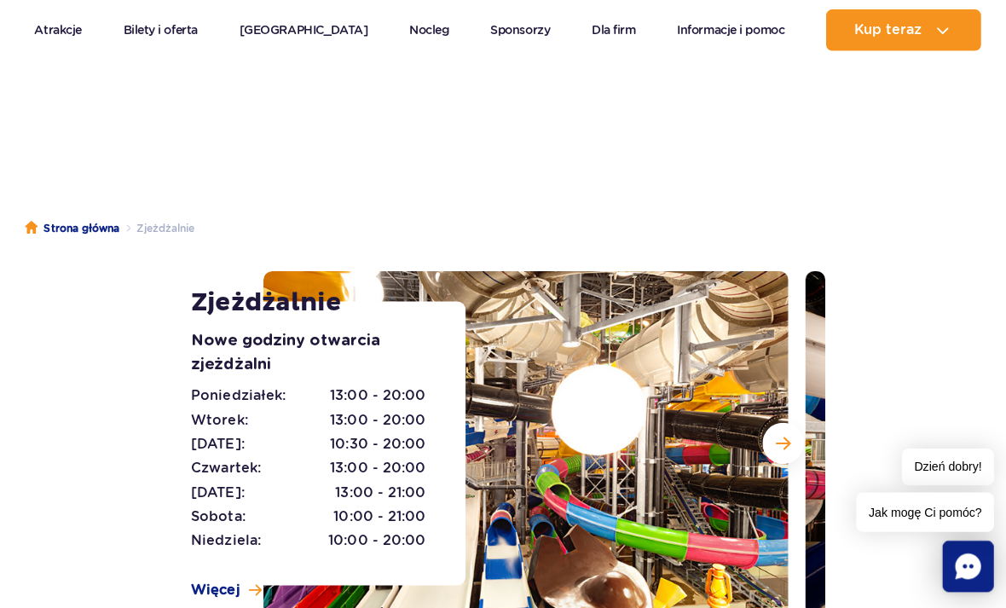
scroll to position [0, 0]
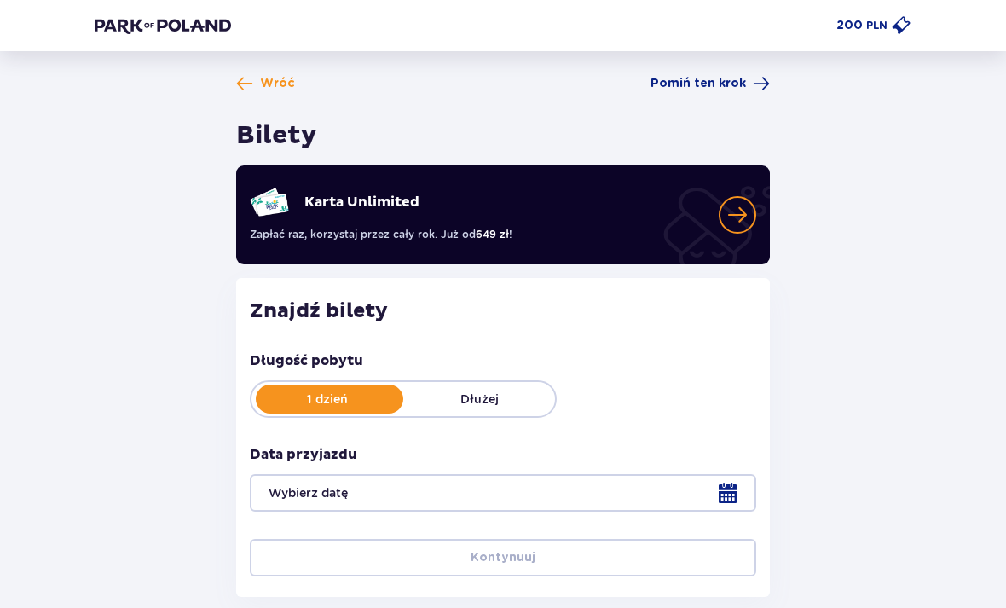
type input "[DATE]"
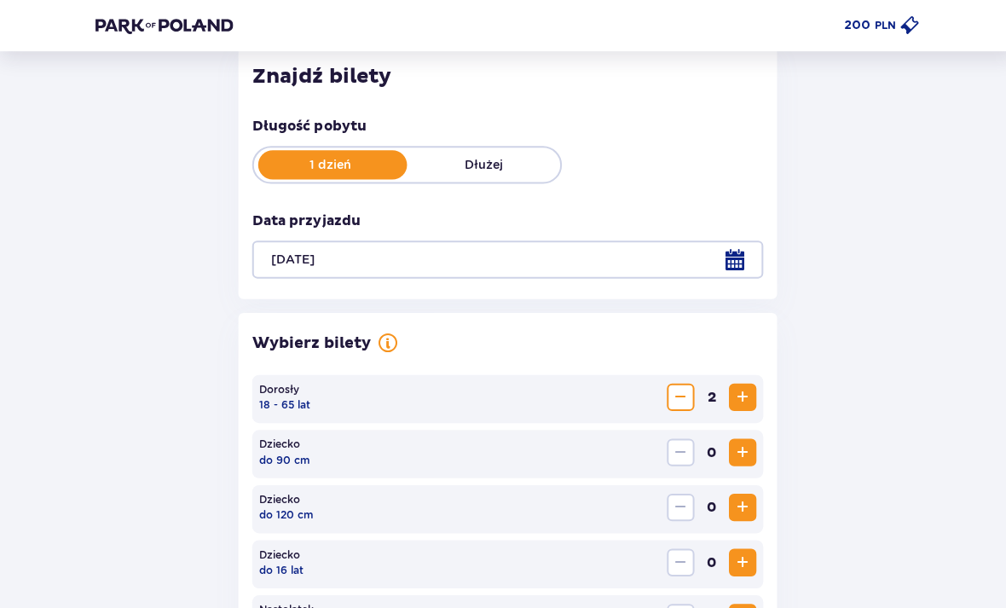
scroll to position [297, 0]
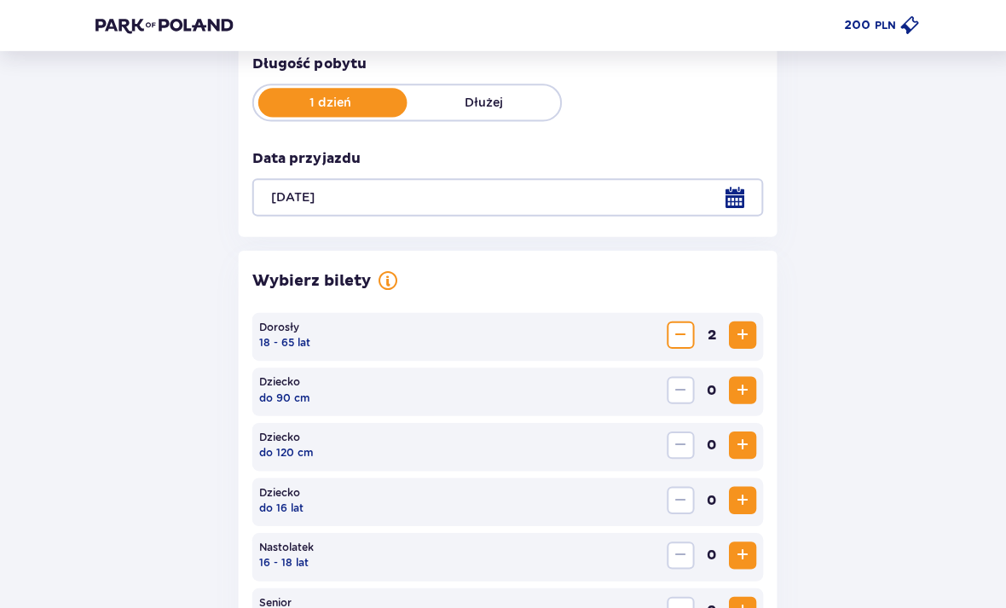
click at [549, 212] on div at bounding box center [503, 196] width 507 height 38
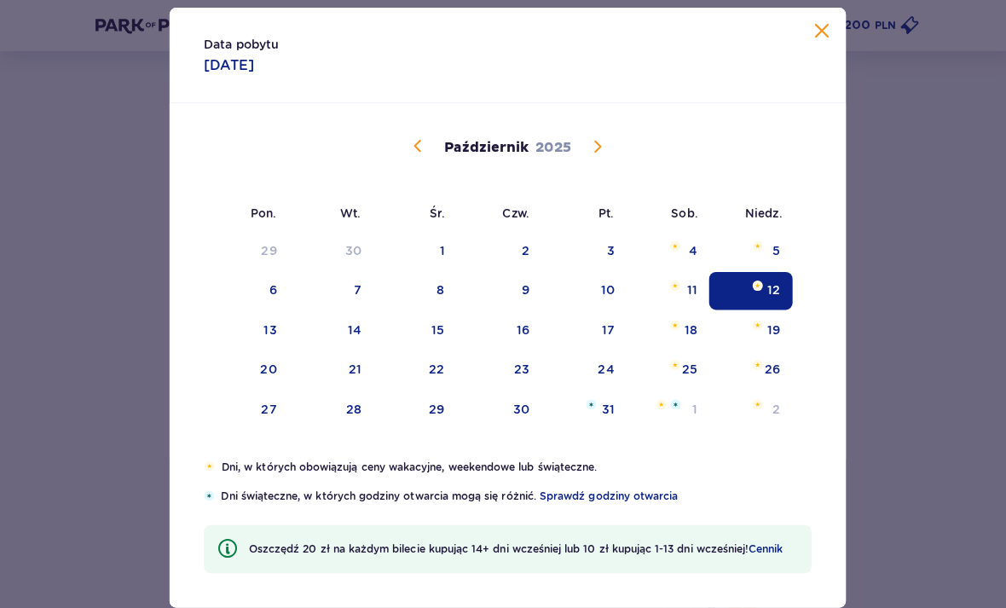
scroll to position [298, 0]
click at [557, 195] on div "[DATE]" at bounding box center [503, 165] width 565 height 126
click at [896, 197] on div "Data pobytu [DATE] Pon. Wt. Śr. Czw. Pt. Sob. [GEOGRAPHIC_DATA]. [DATE] 1 2 3 4…" at bounding box center [503, 304] width 1006 height 609
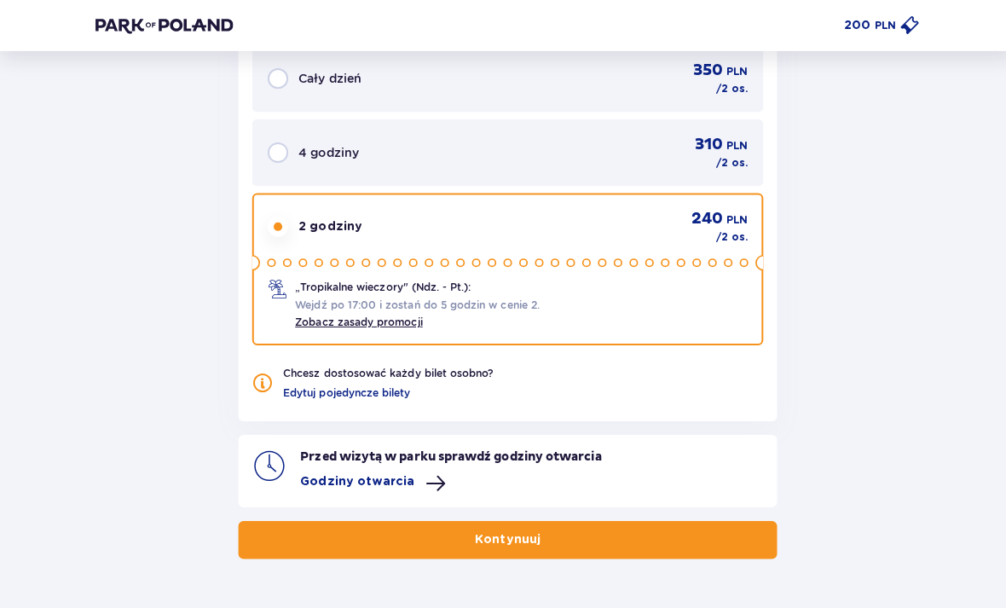
scroll to position [1570, 0]
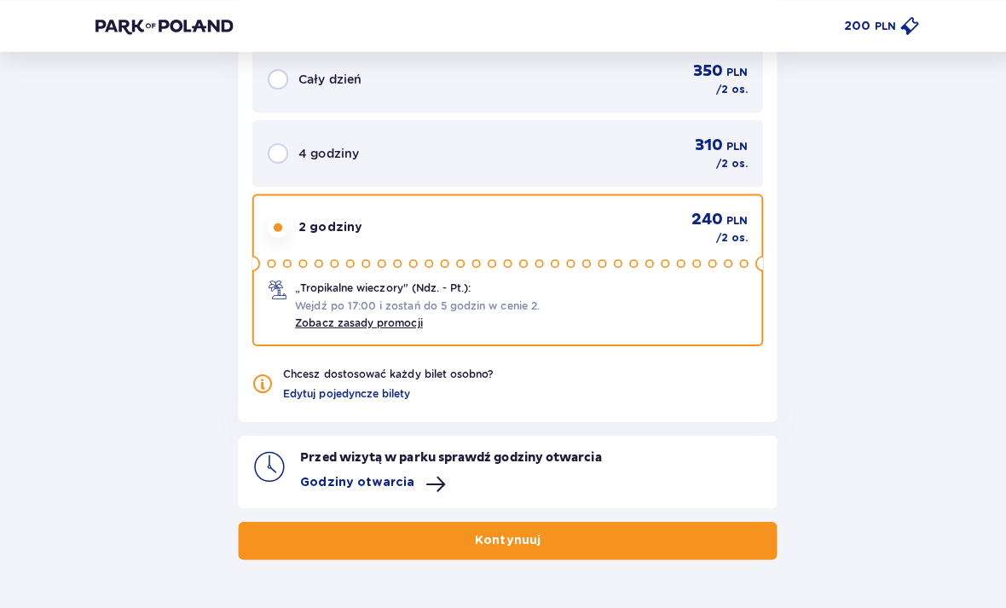
click at [560, 539] on button "Kontynuuj" at bounding box center [503, 536] width 534 height 38
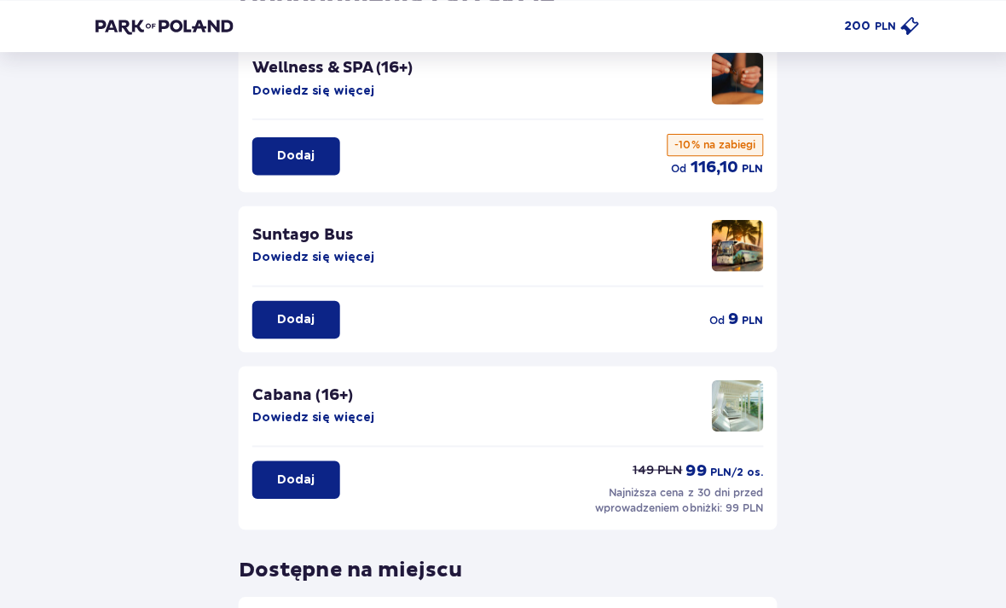
scroll to position [136, 0]
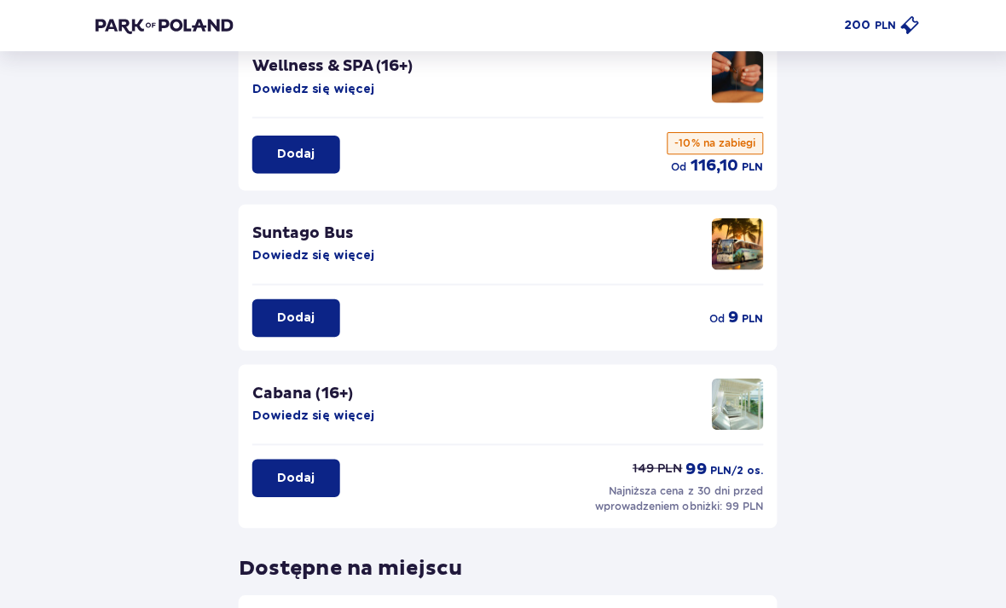
click at [324, 271] on div "Suntago Bus Dowiedz się więcej" at bounding box center [503, 250] width 507 height 67
click at [309, 299] on button "Dodaj" at bounding box center [293, 316] width 87 height 38
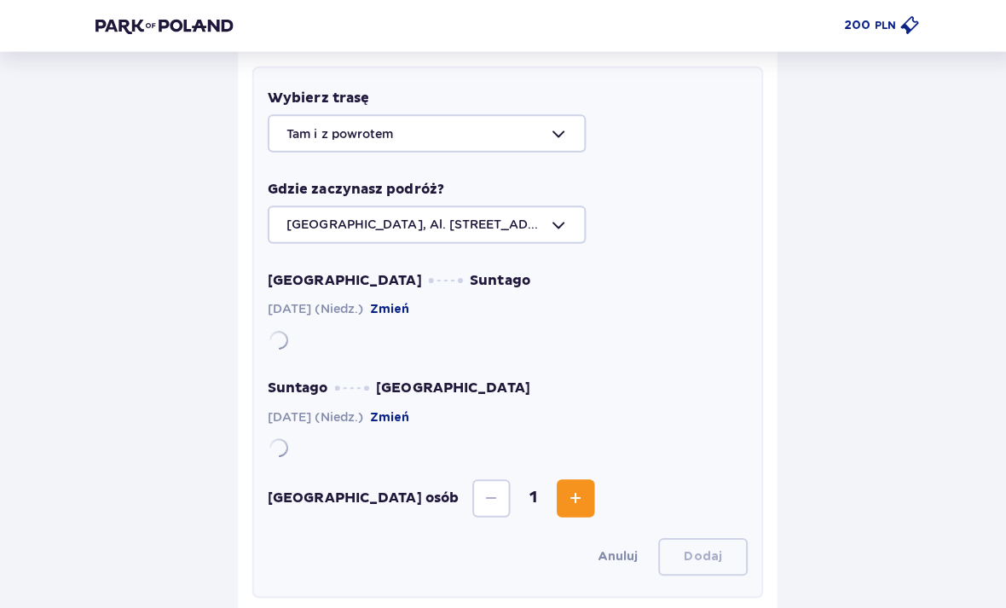
scroll to position [454, 0]
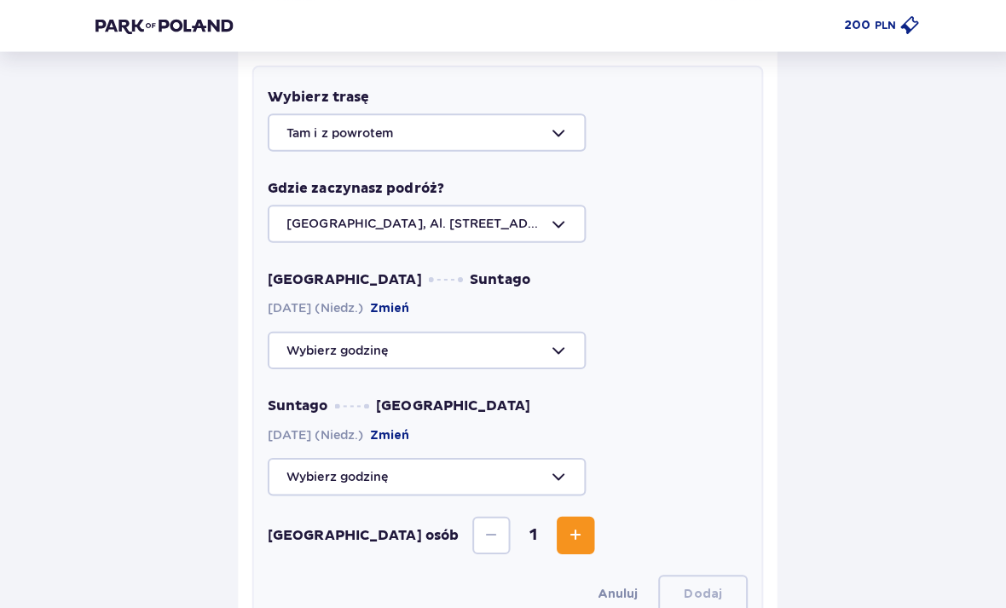
click at [508, 360] on div at bounding box center [503, 347] width 476 height 38
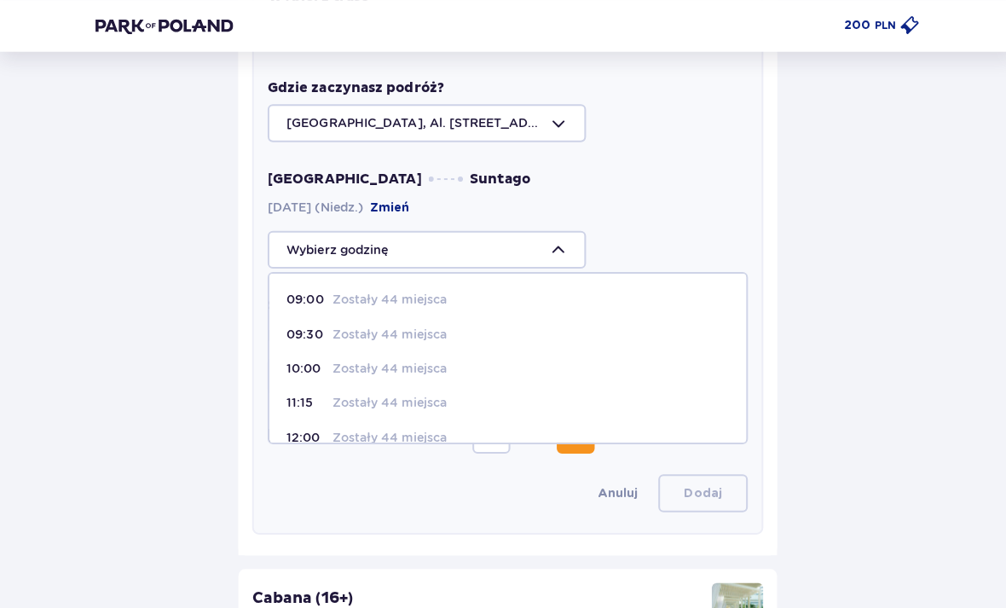
scroll to position [0, 0]
click at [451, 363] on div "10:00 Zostały 44 miejsca" at bounding box center [503, 365] width 438 height 17
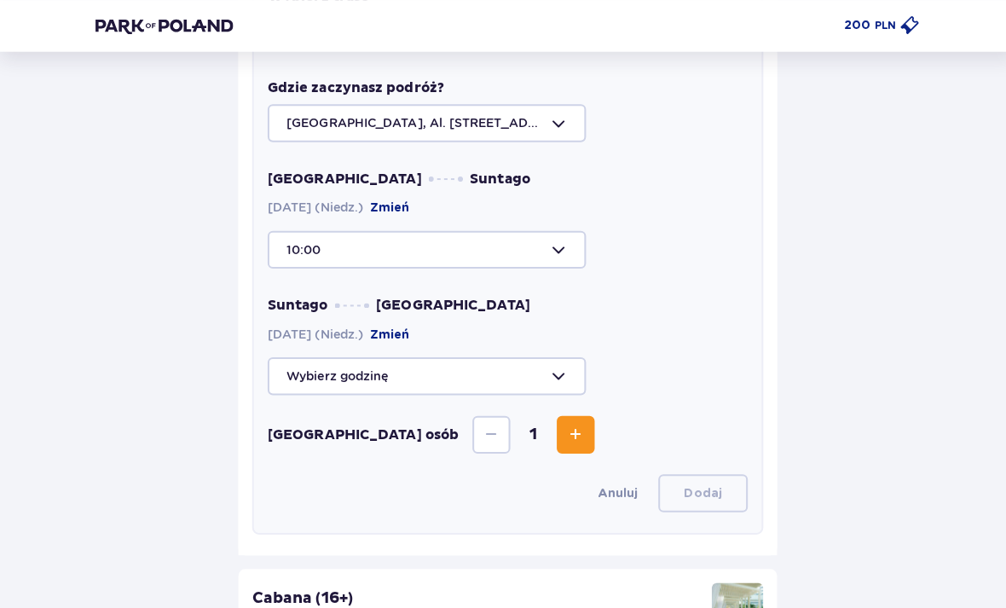
scroll to position [554, 0]
click at [491, 372] on div at bounding box center [503, 372] width 476 height 38
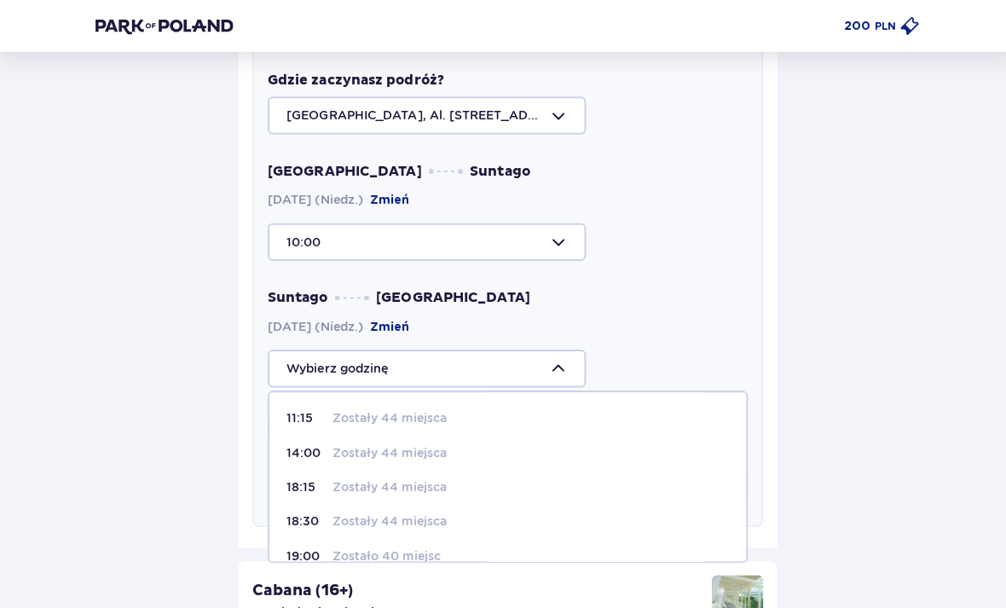
scroll to position [0, 0]
click at [521, 225] on div at bounding box center [503, 240] width 476 height 38
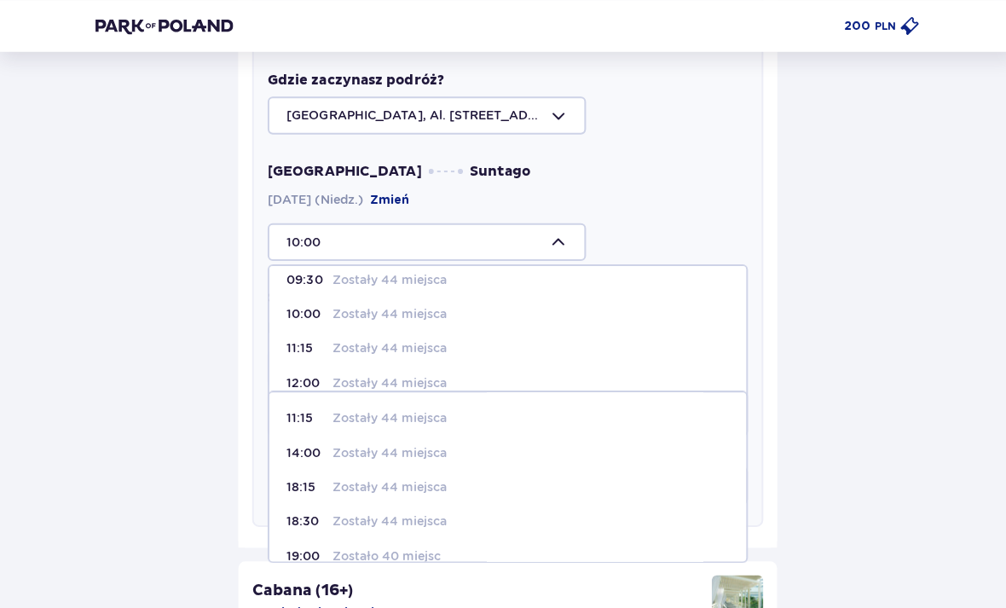
scroll to position [52, 0]
click at [405, 339] on p "Zostały 44 miejsca" at bounding box center [385, 339] width 113 height 17
type input "11:15"
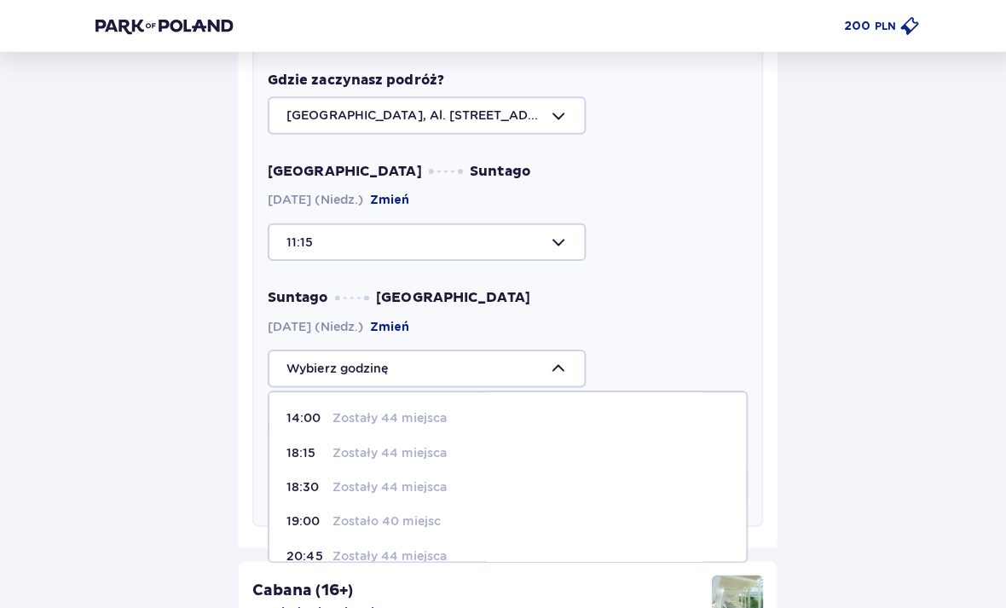
click at [404, 420] on p "Zostały 44 miejsca" at bounding box center [385, 414] width 113 height 17
type input "14:00"
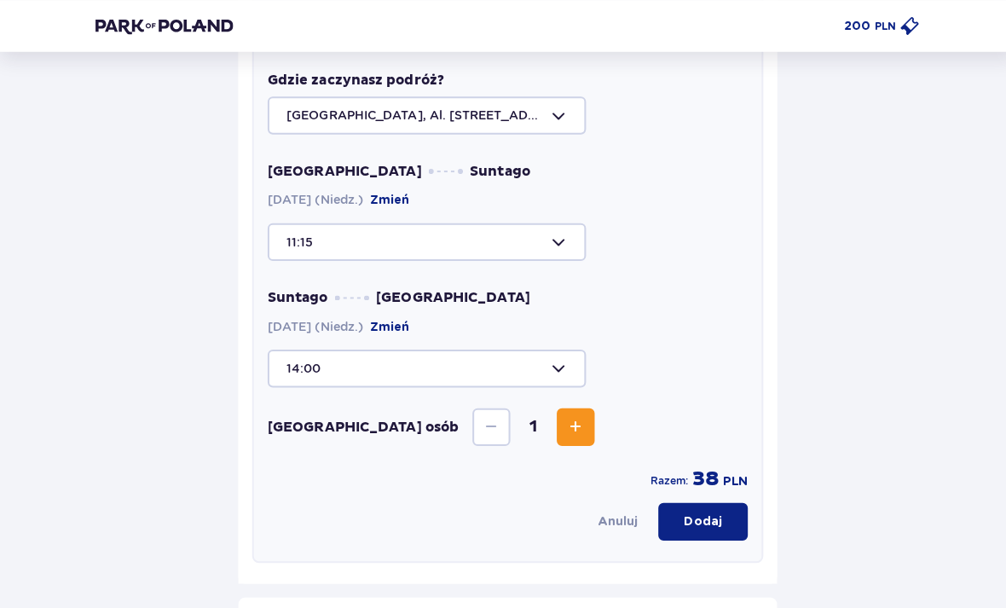
click at [705, 514] on p "Dodaj" at bounding box center [697, 516] width 38 height 17
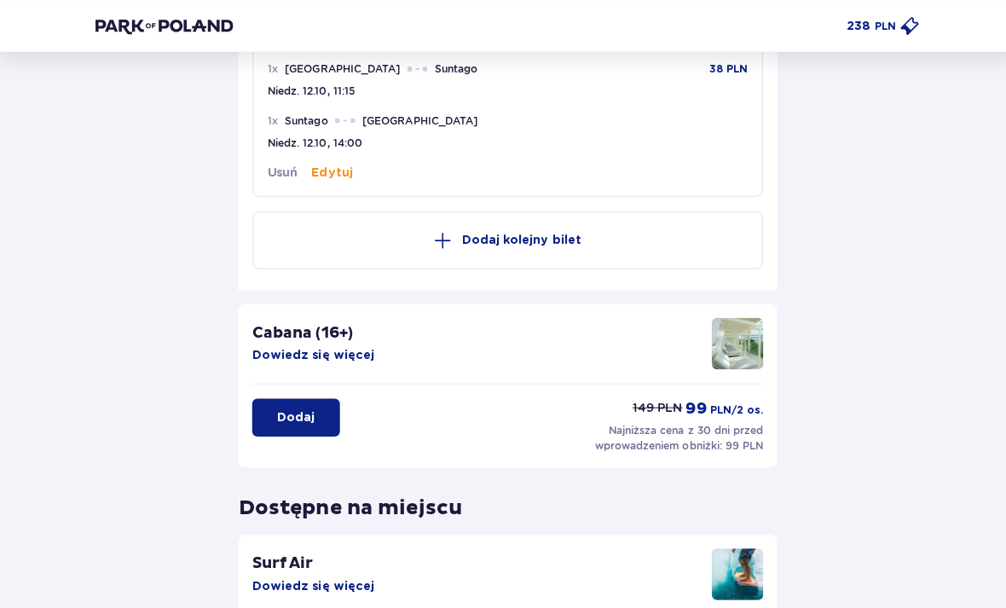
scroll to position [454, 0]
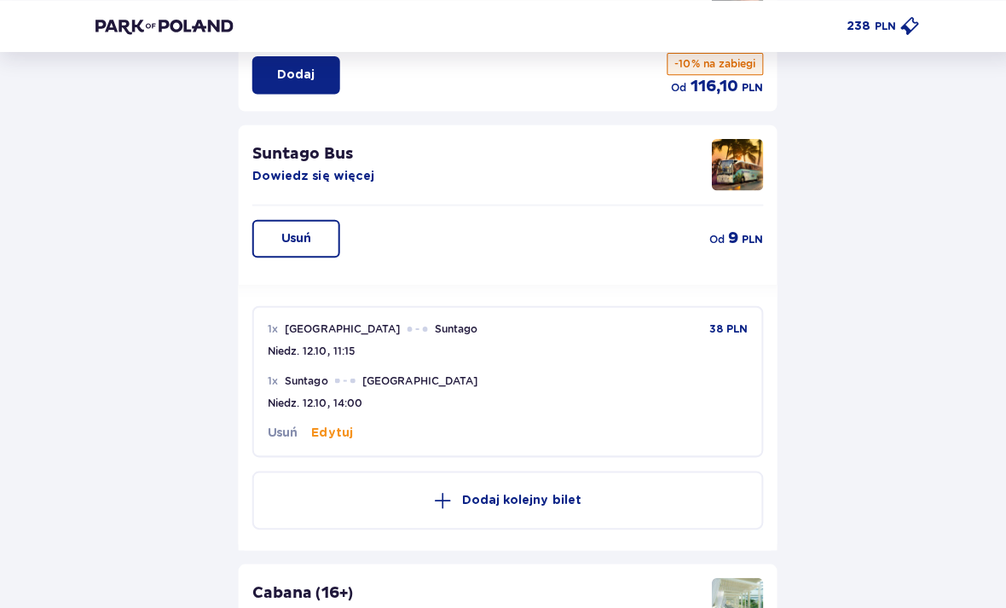
click at [318, 231] on button "Usuń" at bounding box center [293, 236] width 87 height 38
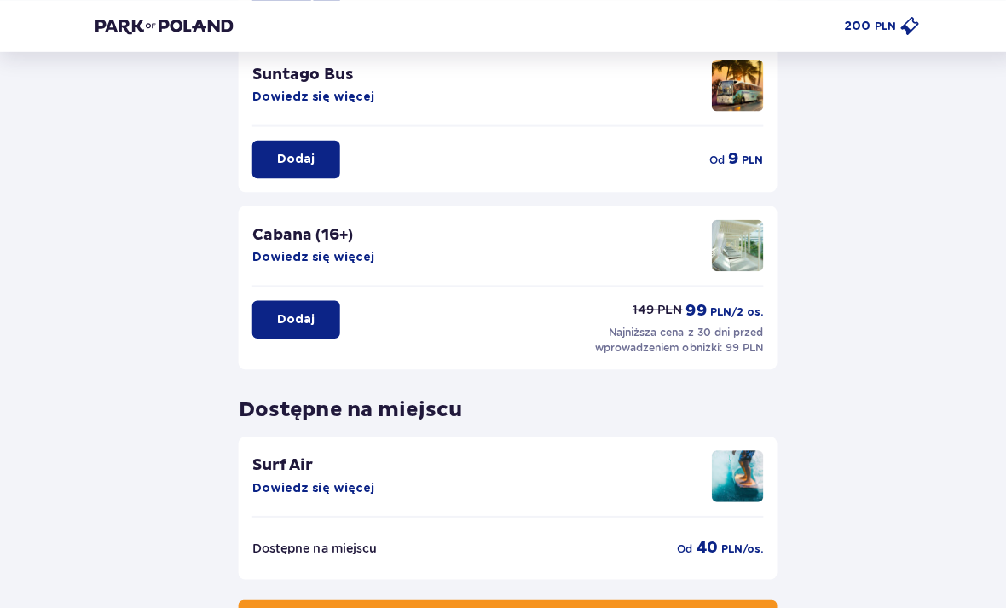
scroll to position [372, 0]
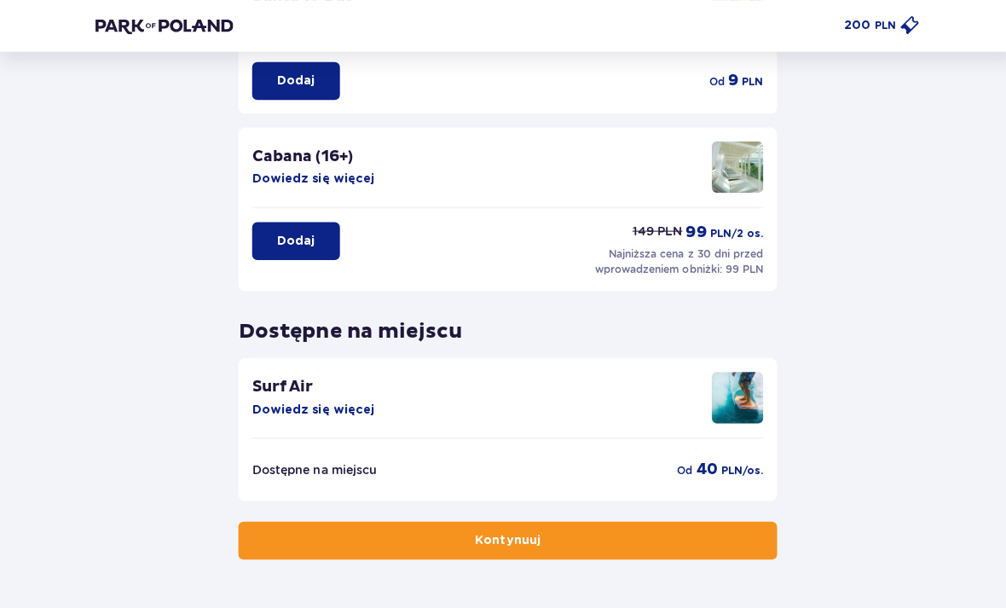
click at [698, 536] on button "Kontynuuj" at bounding box center [503, 536] width 534 height 38
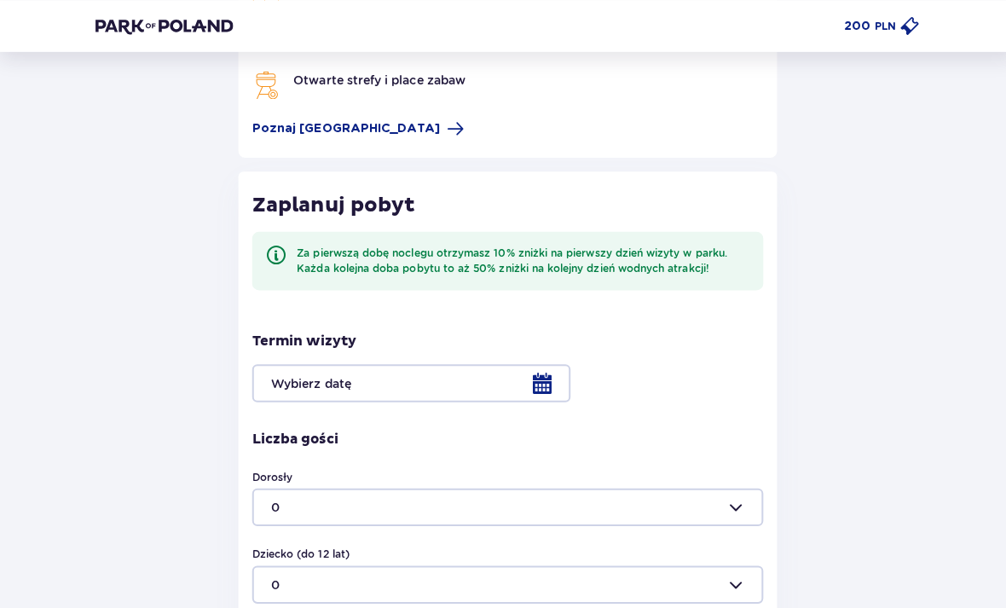
scroll to position [208, 0]
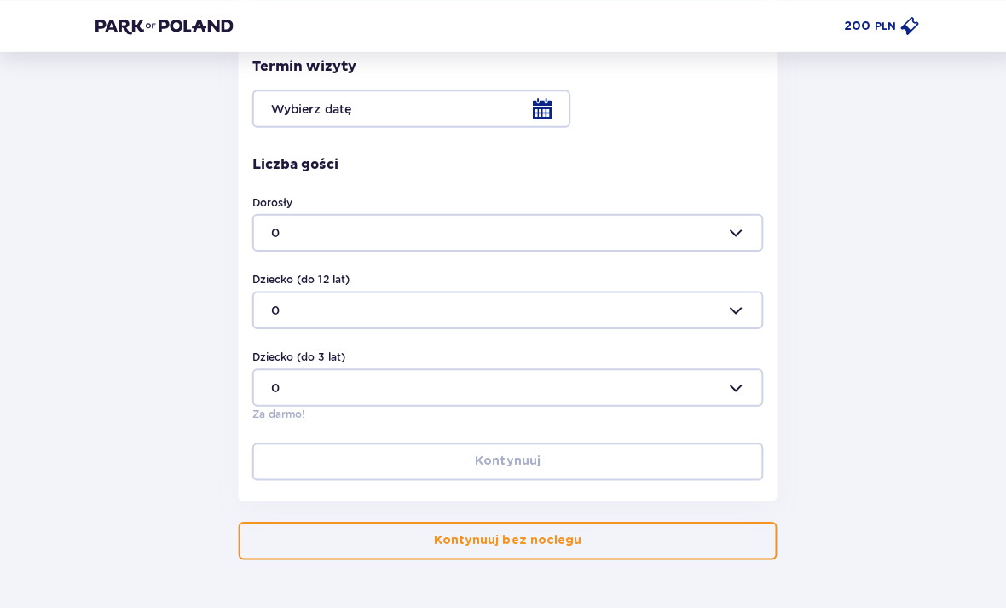
click at [634, 540] on button "Kontynuuj bez noclegu" at bounding box center [503, 536] width 534 height 38
